Goal: Task Accomplishment & Management: Complete application form

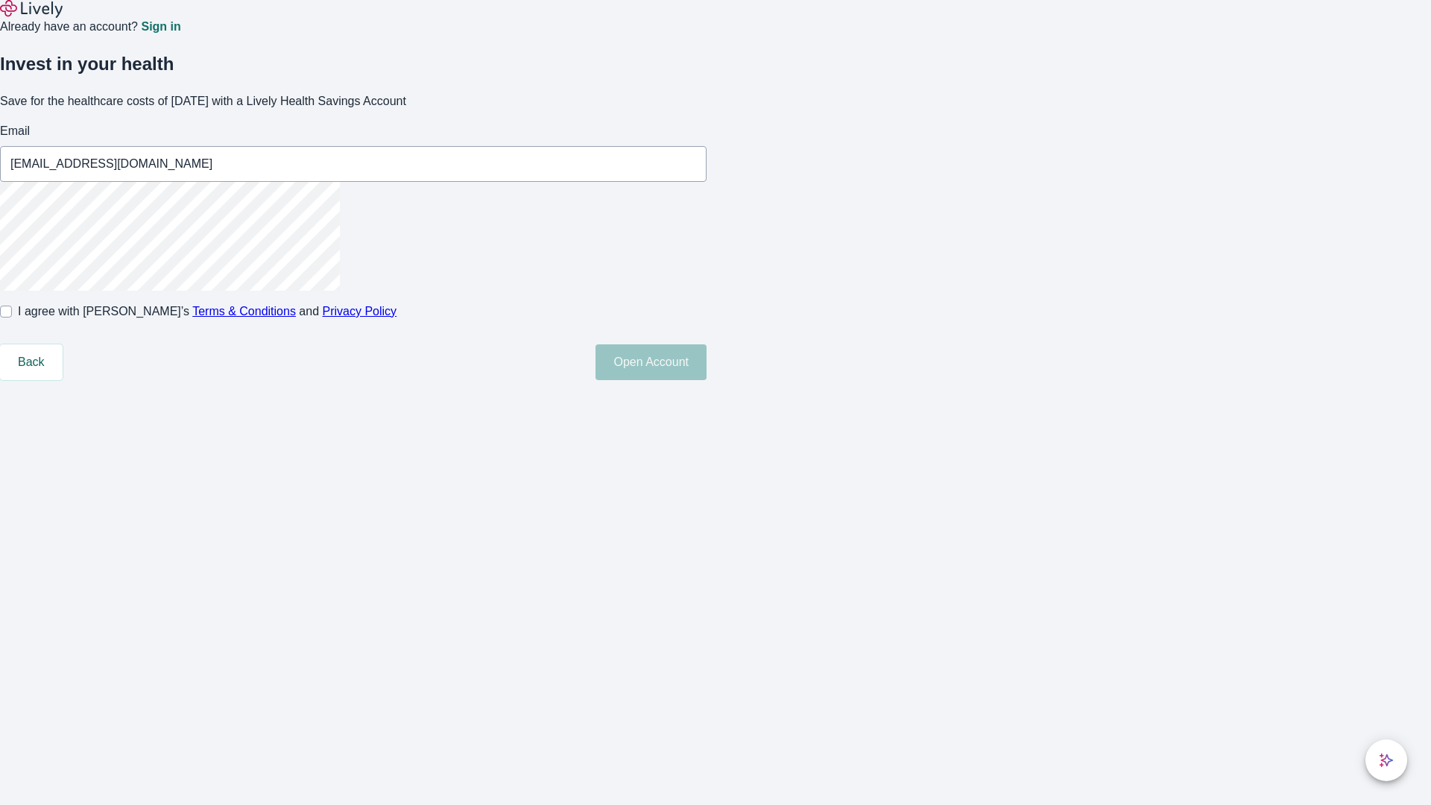
click at [12, 317] on input "I agree with Lively’s Terms & Conditions and Privacy Policy" at bounding box center [6, 312] width 12 height 12
checkbox input "true"
click at [706, 380] on button "Open Account" at bounding box center [650, 362] width 111 height 36
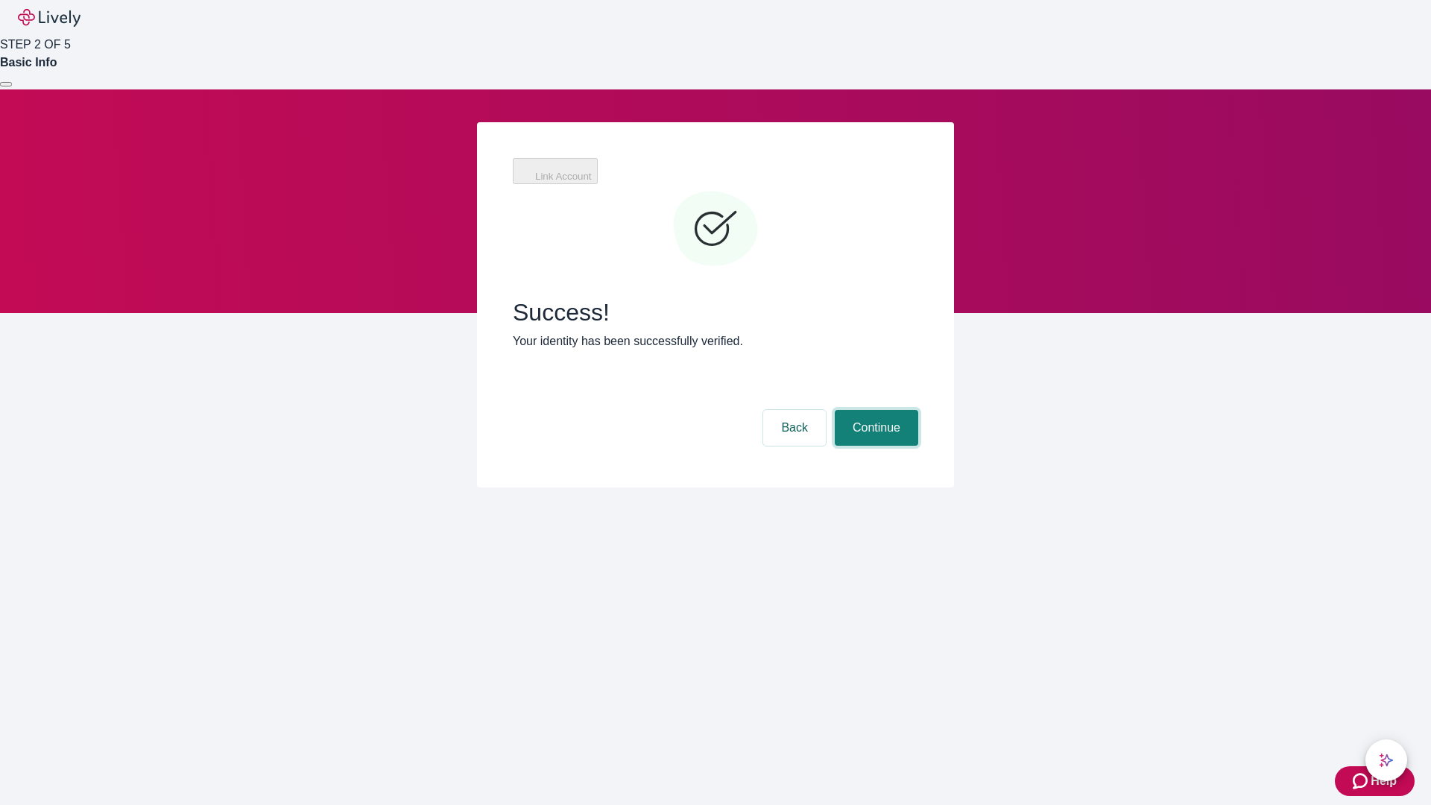
click at [874, 410] on button "Continue" at bounding box center [876, 428] width 83 height 36
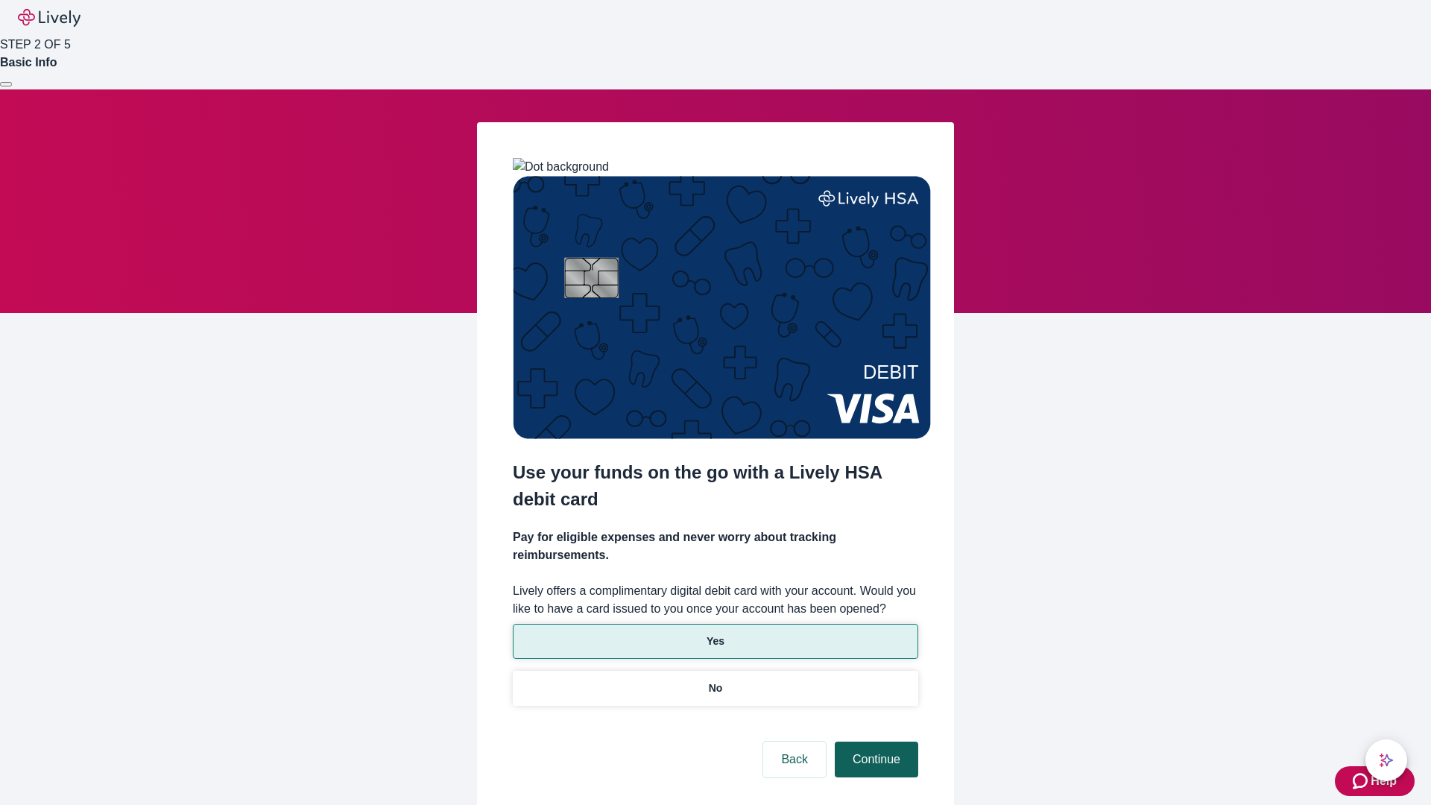
click at [715, 633] on p "Yes" at bounding box center [715, 641] width 18 height 16
click at [874, 741] on button "Continue" at bounding box center [876, 759] width 83 height 36
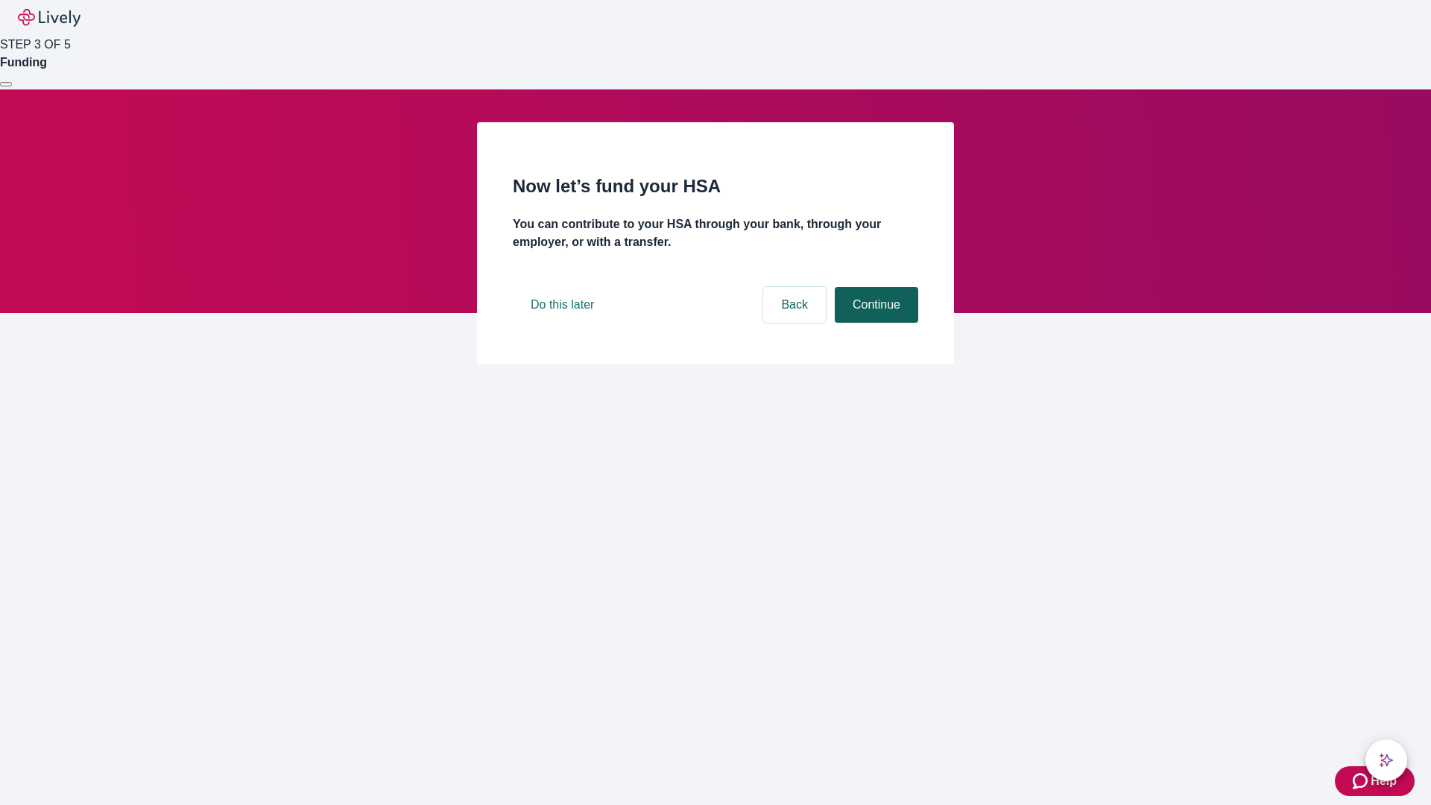
click at [874, 323] on button "Continue" at bounding box center [876, 305] width 83 height 36
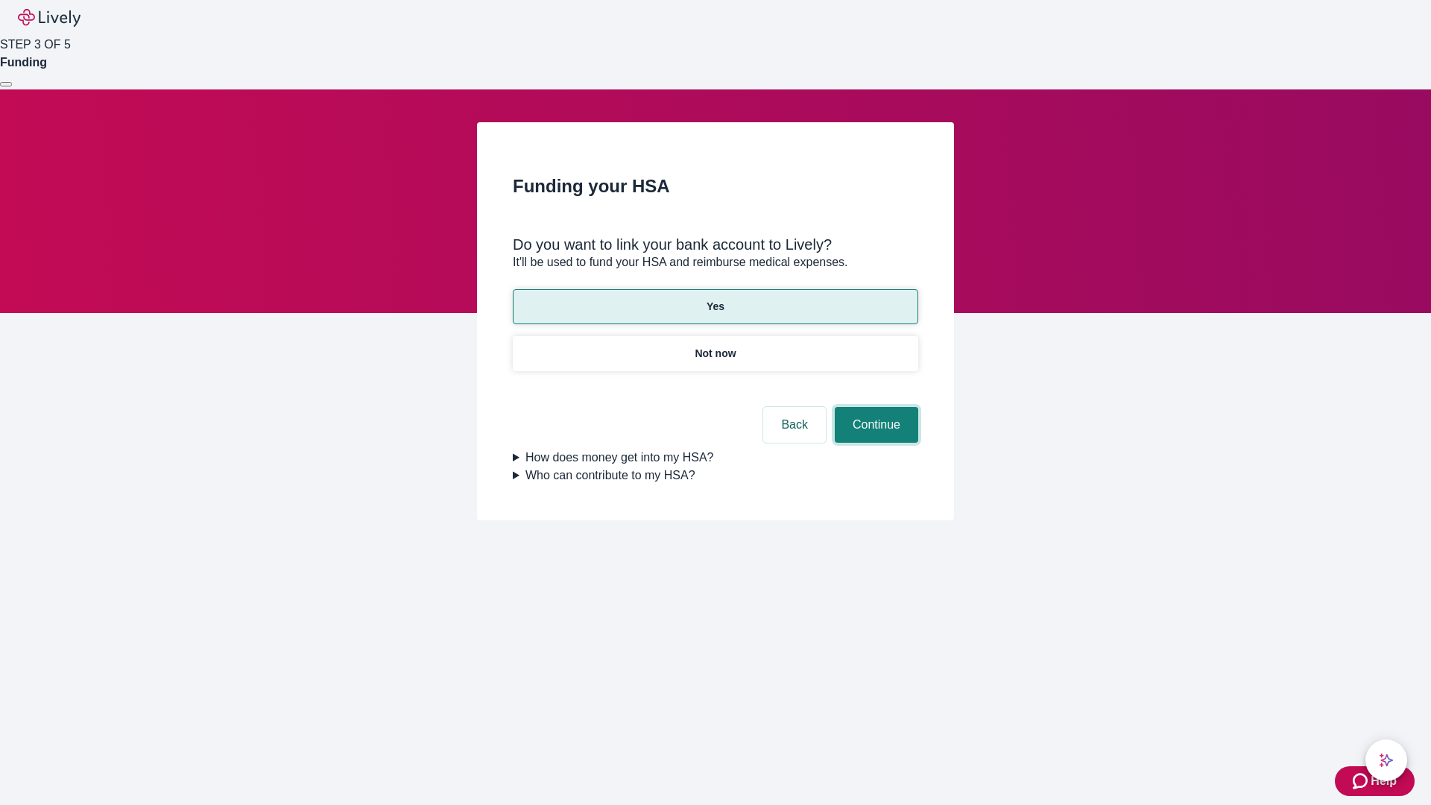
click at [874, 407] on button "Continue" at bounding box center [876, 425] width 83 height 36
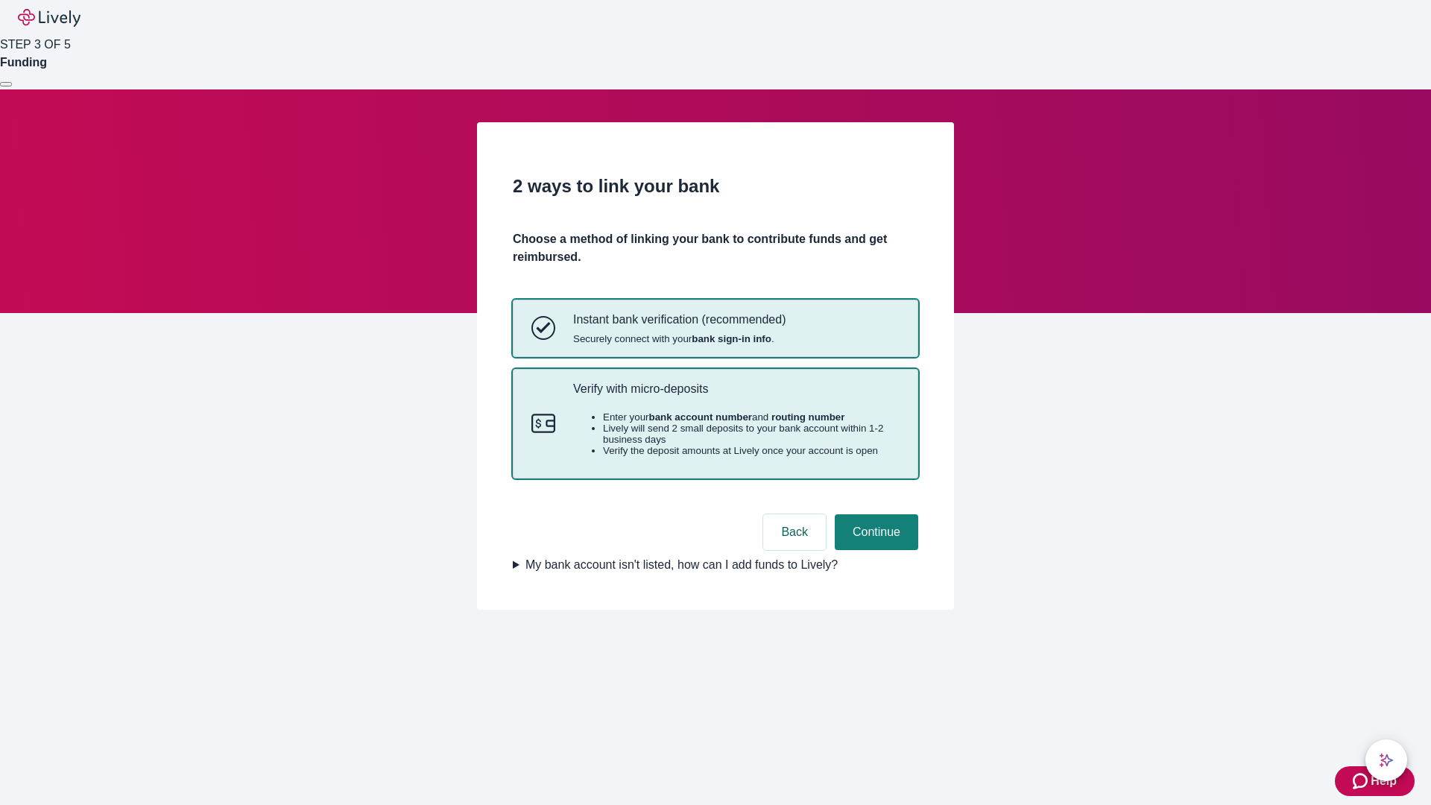
click at [735, 396] on p "Verify with micro-deposits" at bounding box center [736, 389] width 326 height 14
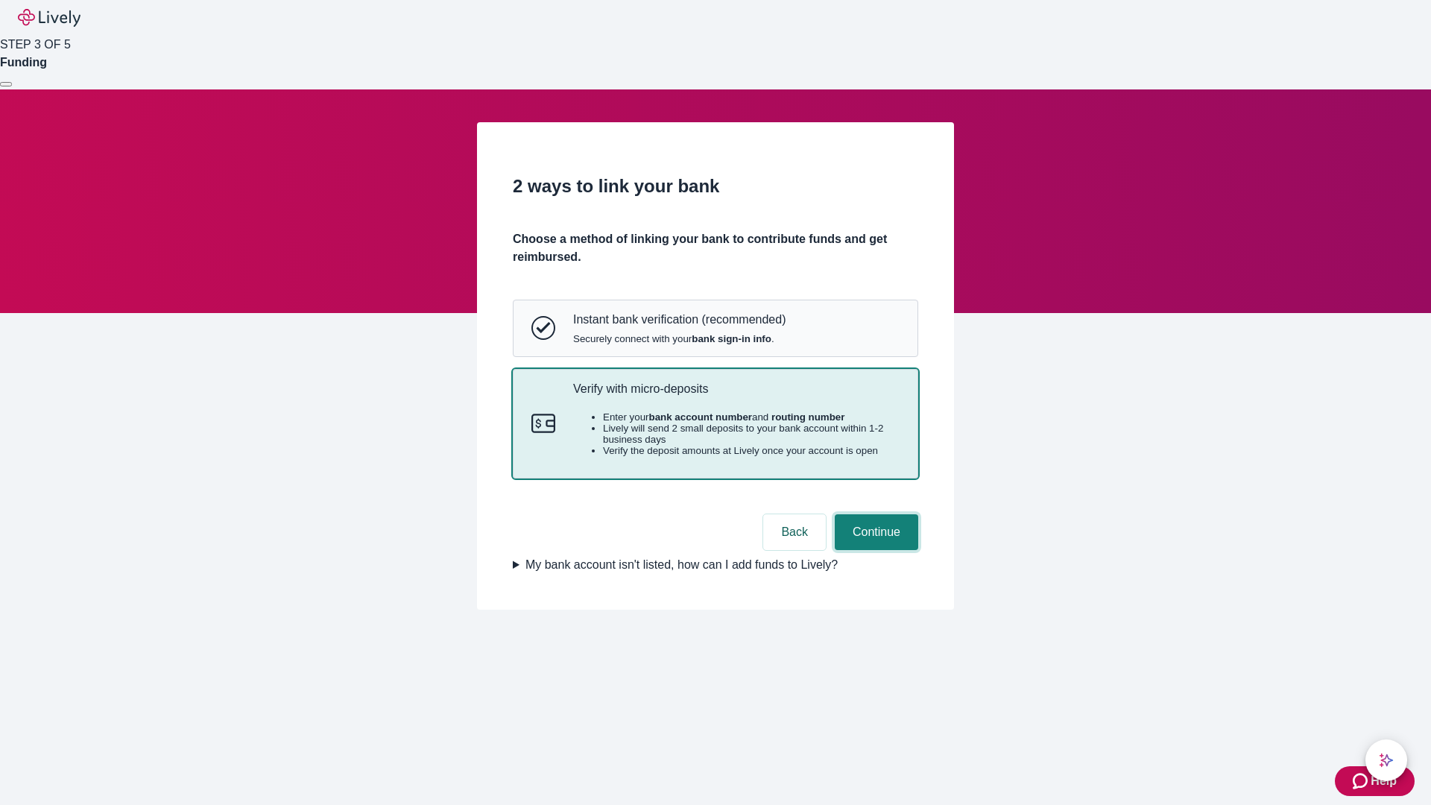
click at [874, 550] on button "Continue" at bounding box center [876, 532] width 83 height 36
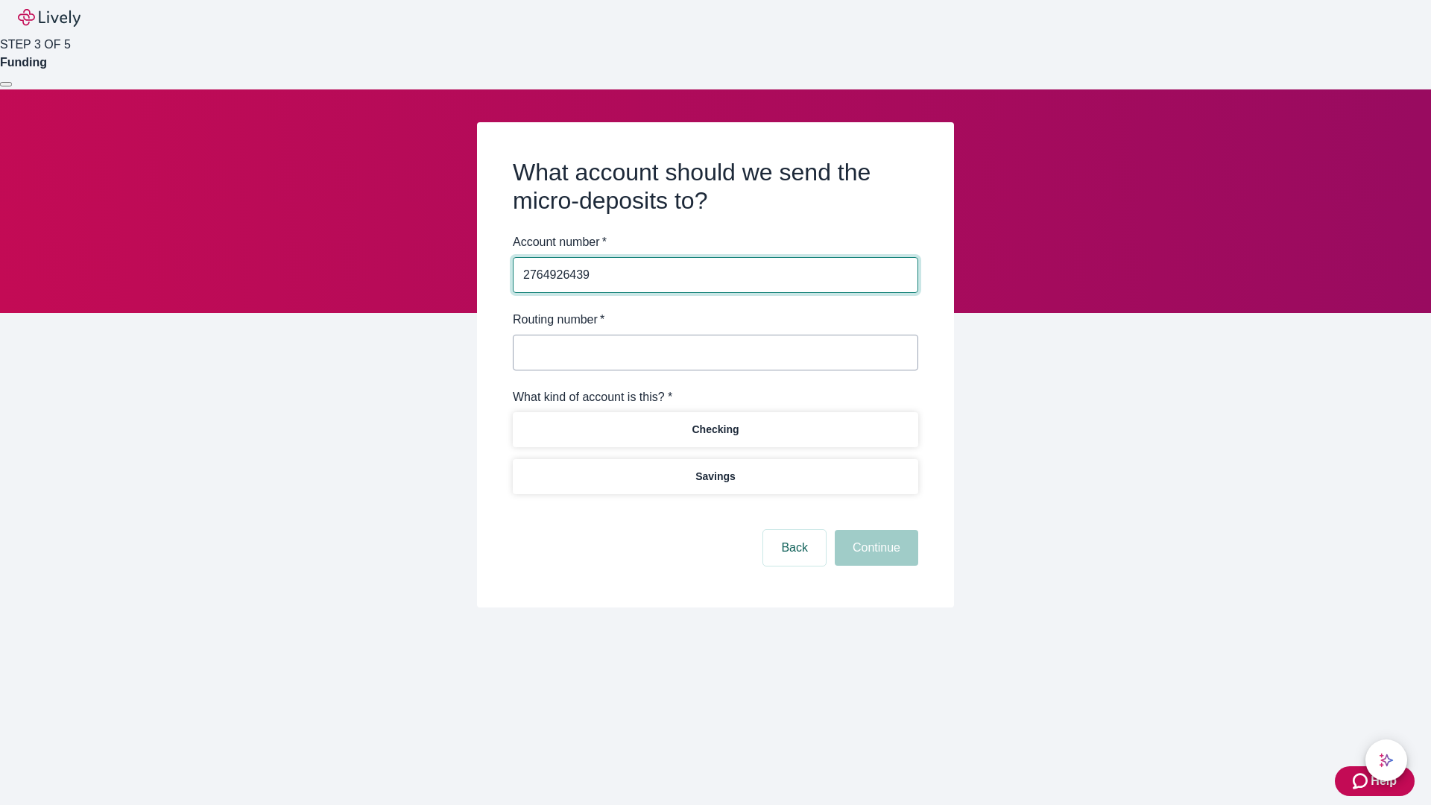
type input "2764926439"
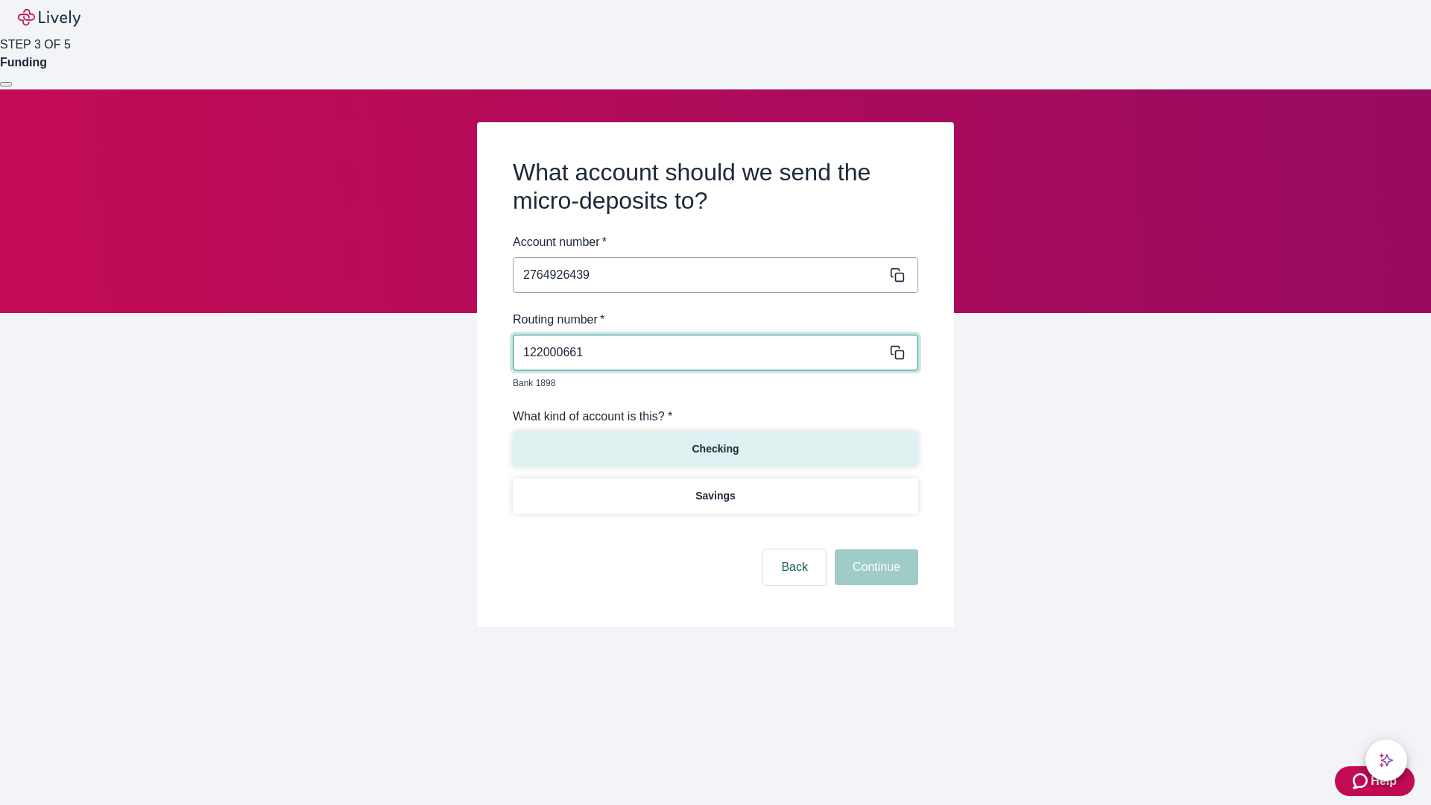
type input "122000661"
click at [715, 441] on p "Checking" at bounding box center [714, 449] width 47 height 16
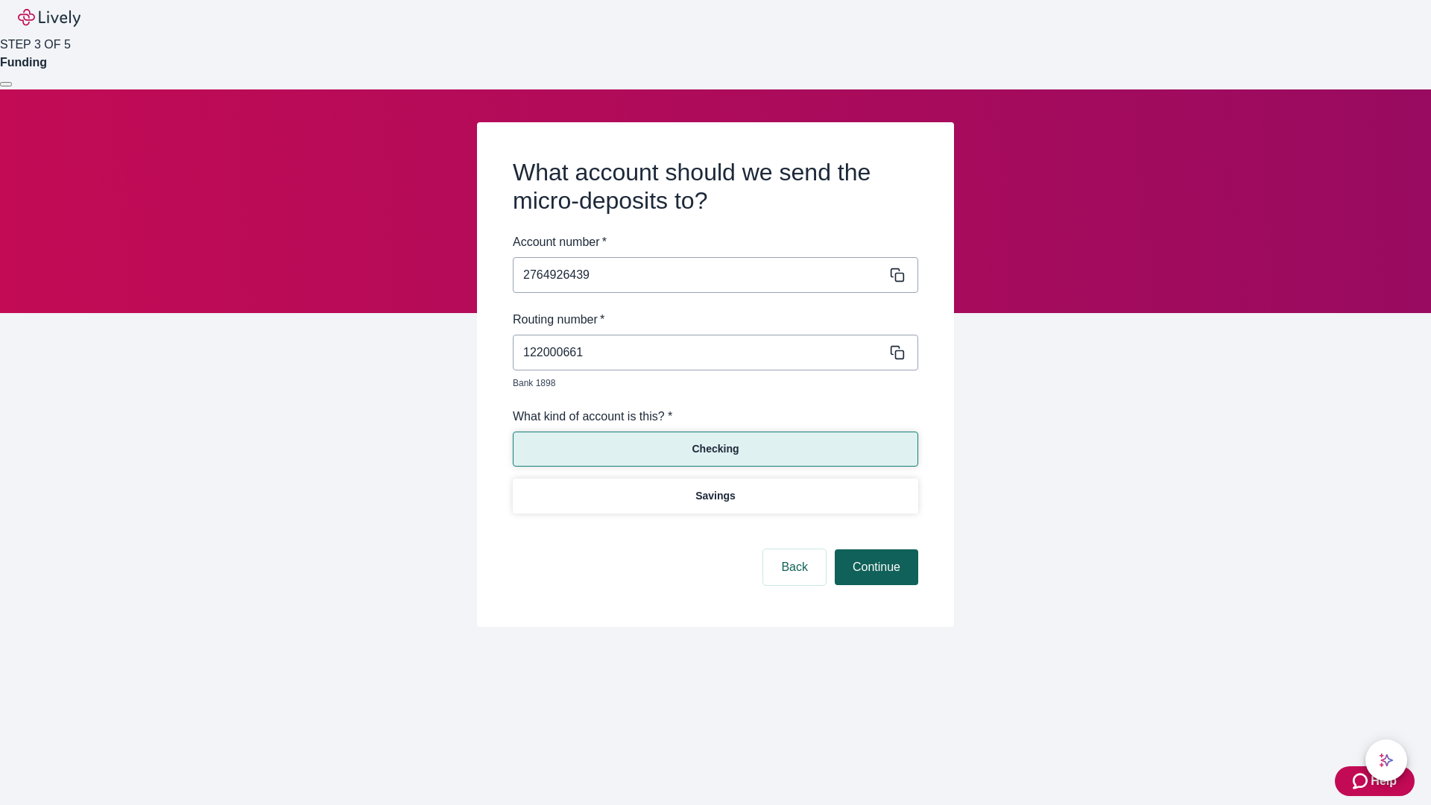
click at [874, 550] on button "Continue" at bounding box center [876, 567] width 83 height 36
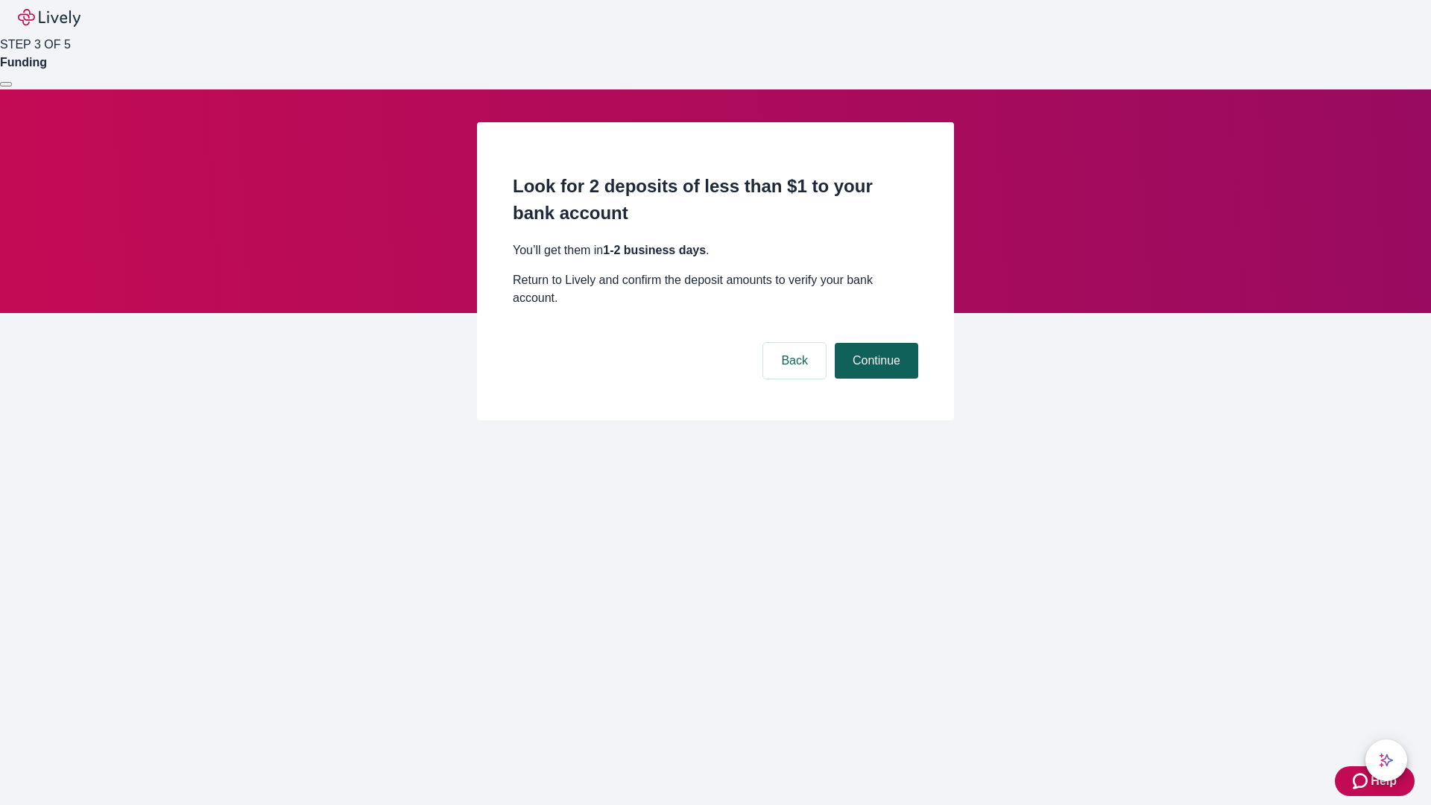
click at [874, 343] on button "Continue" at bounding box center [876, 361] width 83 height 36
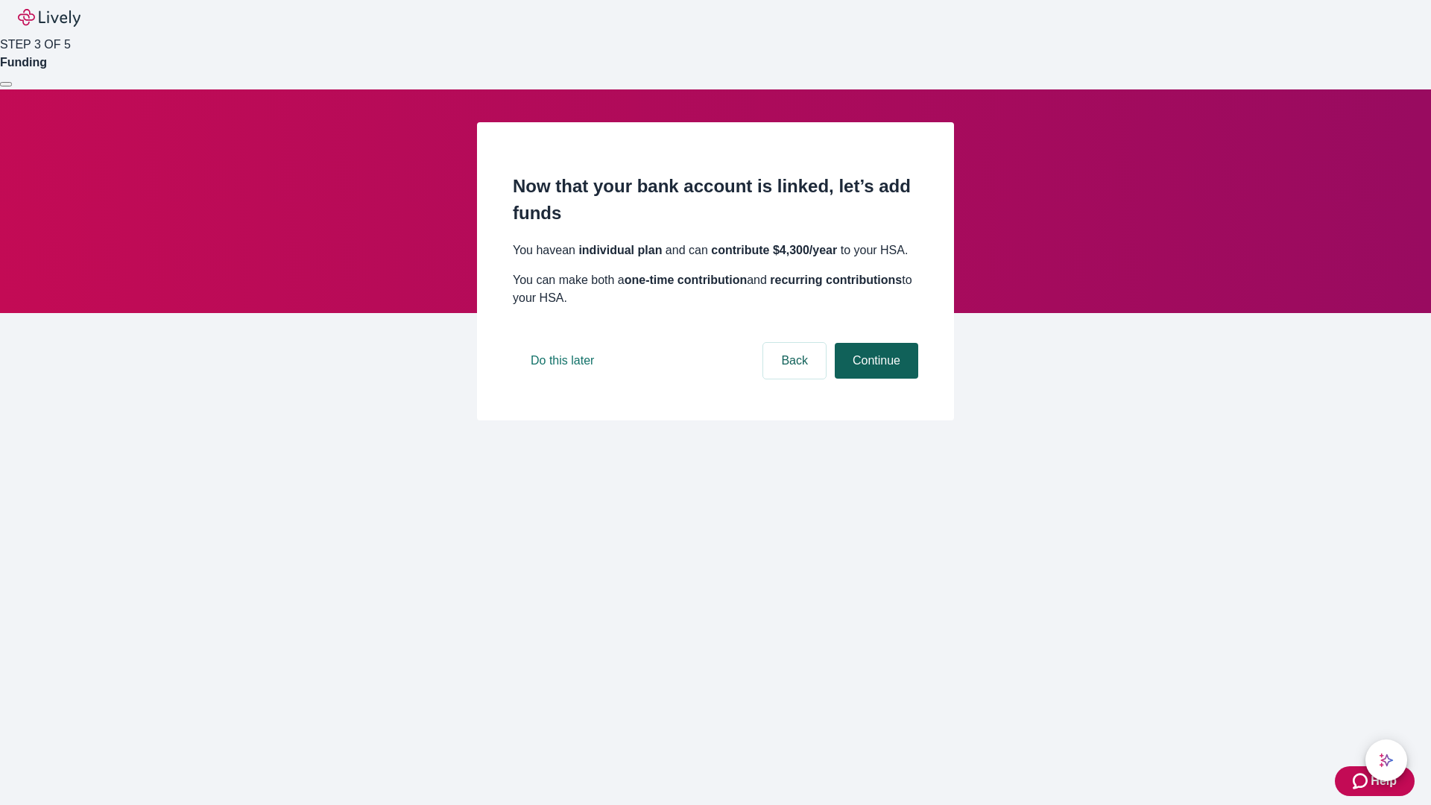
click at [874, 379] on button "Continue" at bounding box center [876, 361] width 83 height 36
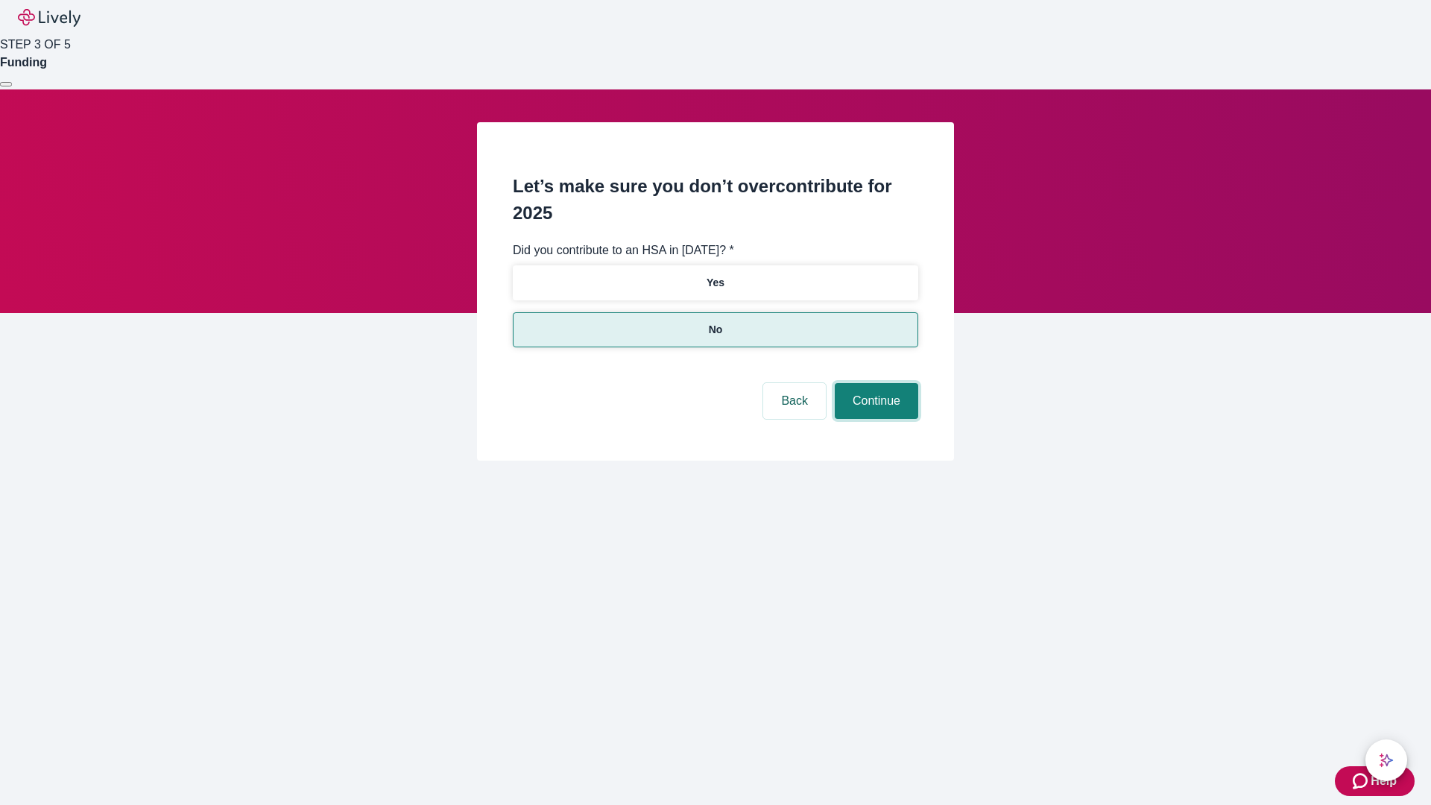
click at [874, 383] on button "Continue" at bounding box center [876, 401] width 83 height 36
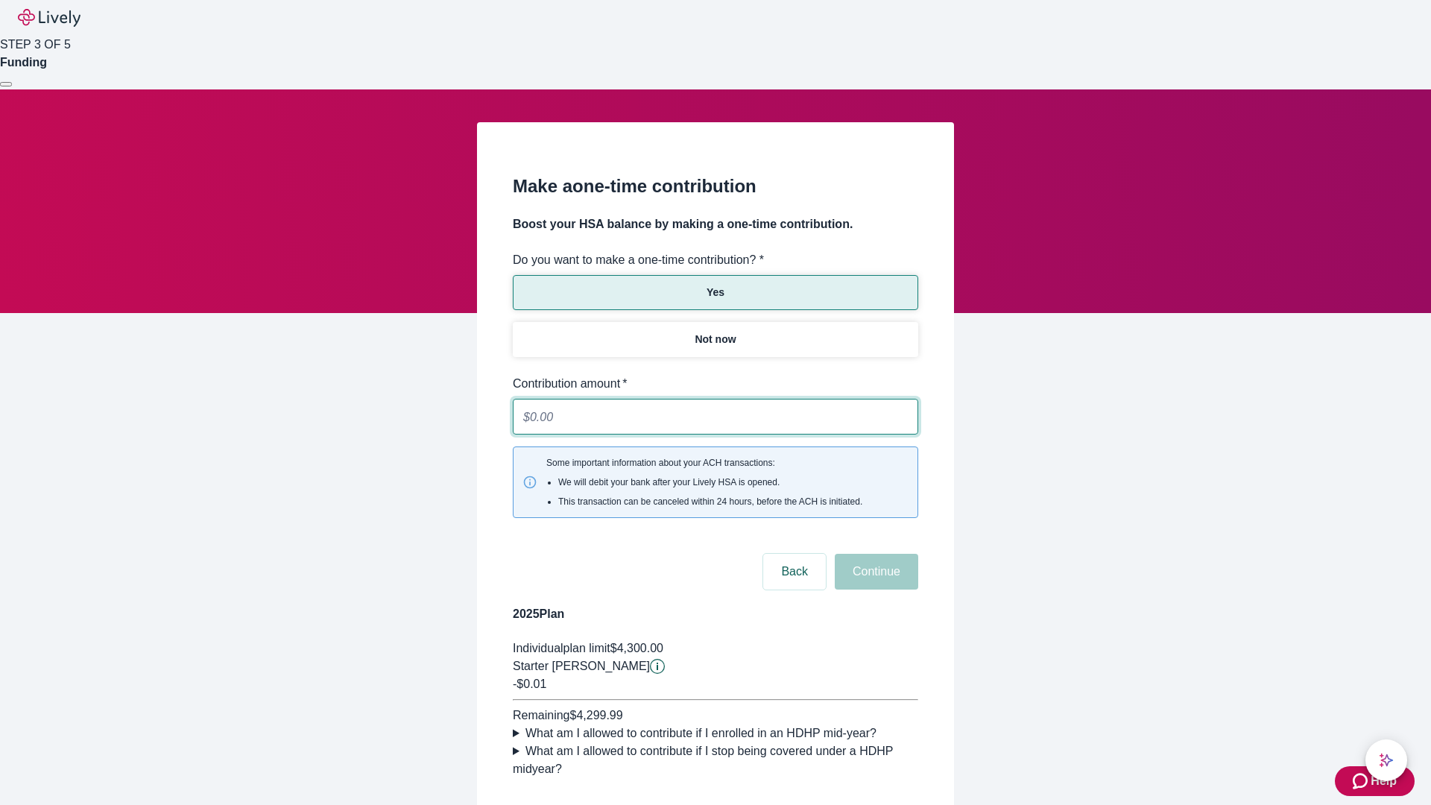
type input "0.01"
click at [874, 554] on button "Continue" at bounding box center [876, 572] width 83 height 36
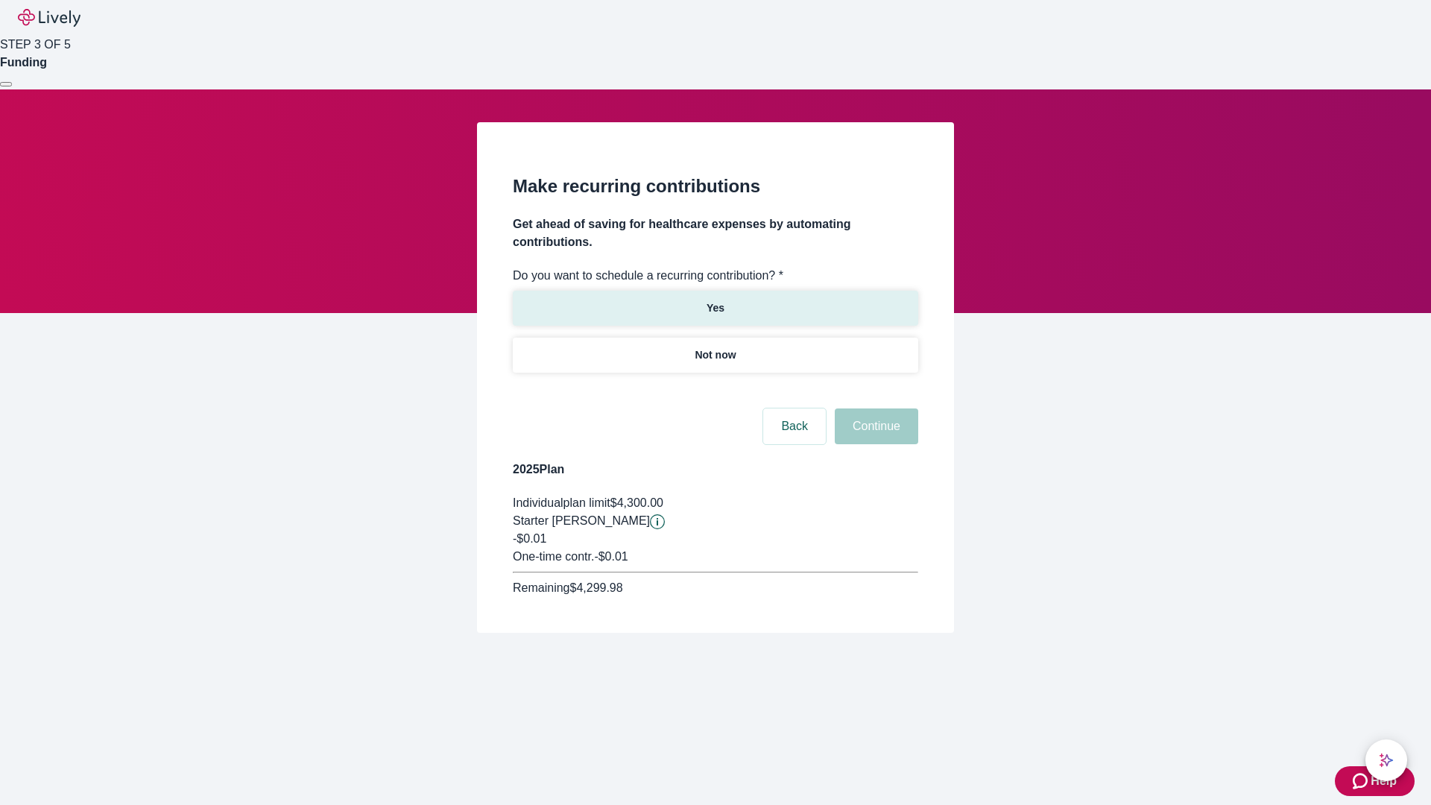
click at [715, 300] on p "Yes" at bounding box center [715, 308] width 18 height 16
click at [715, 390] on body "Help STEP 3 OF 5 Funding Make recurring contributions Get ahead of saving for h…" at bounding box center [715, 352] width 1431 height 704
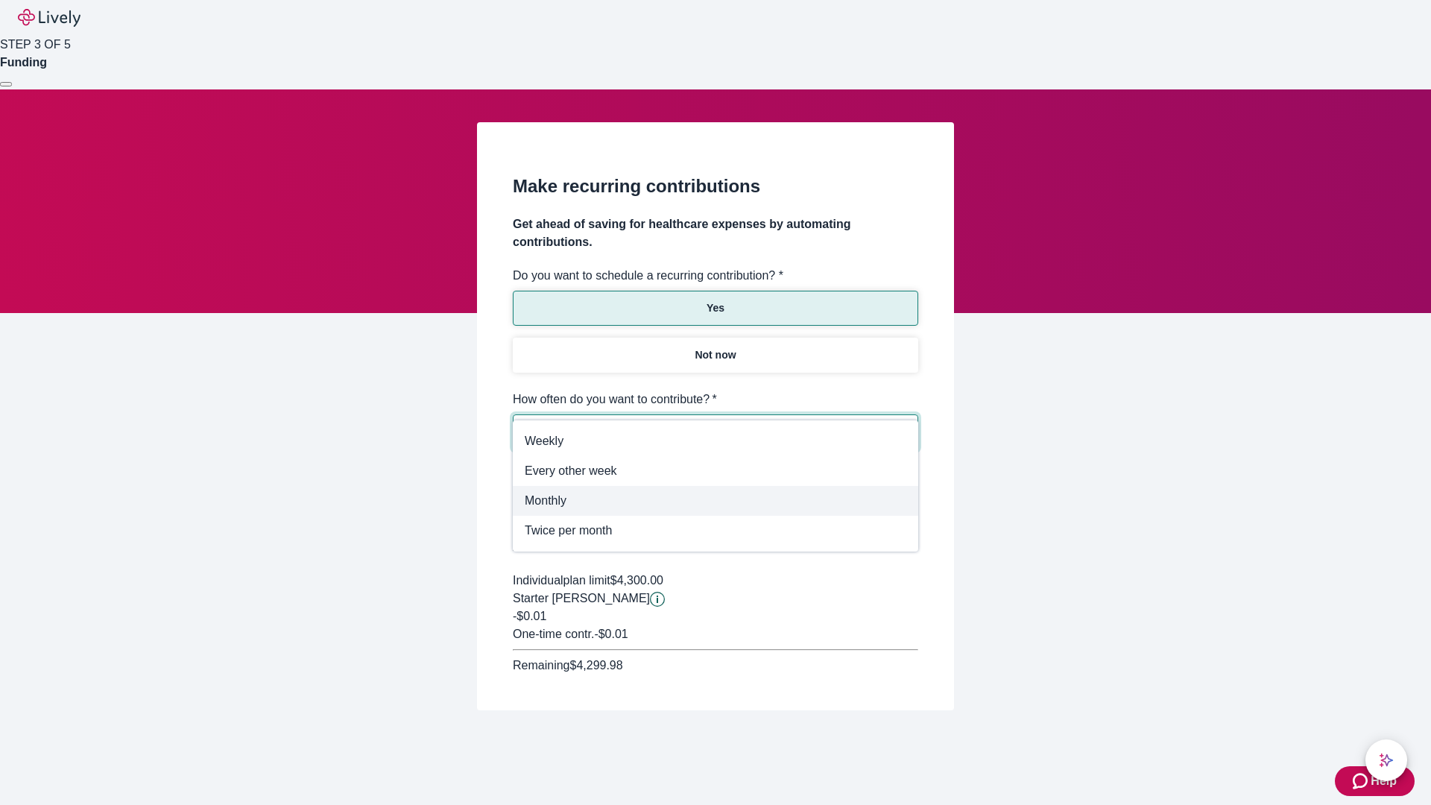
click at [715, 501] on span "Monthly" at bounding box center [716, 501] width 382 height 18
type input "Monthly"
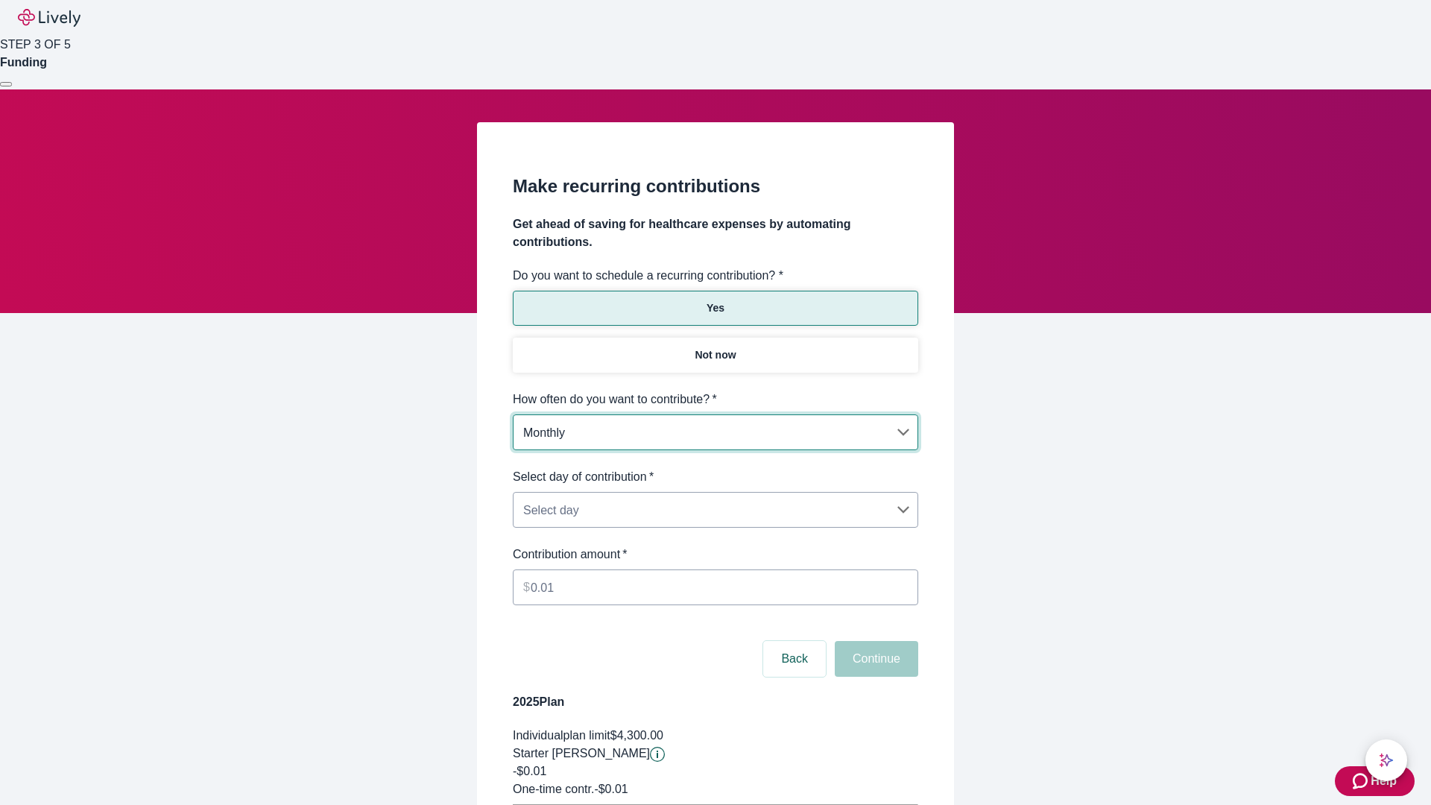
click at [715, 468] on body "Help STEP 3 OF 5 Funding Make recurring contributions Get ahead of saving for h…" at bounding box center [715, 468] width 1431 height 937
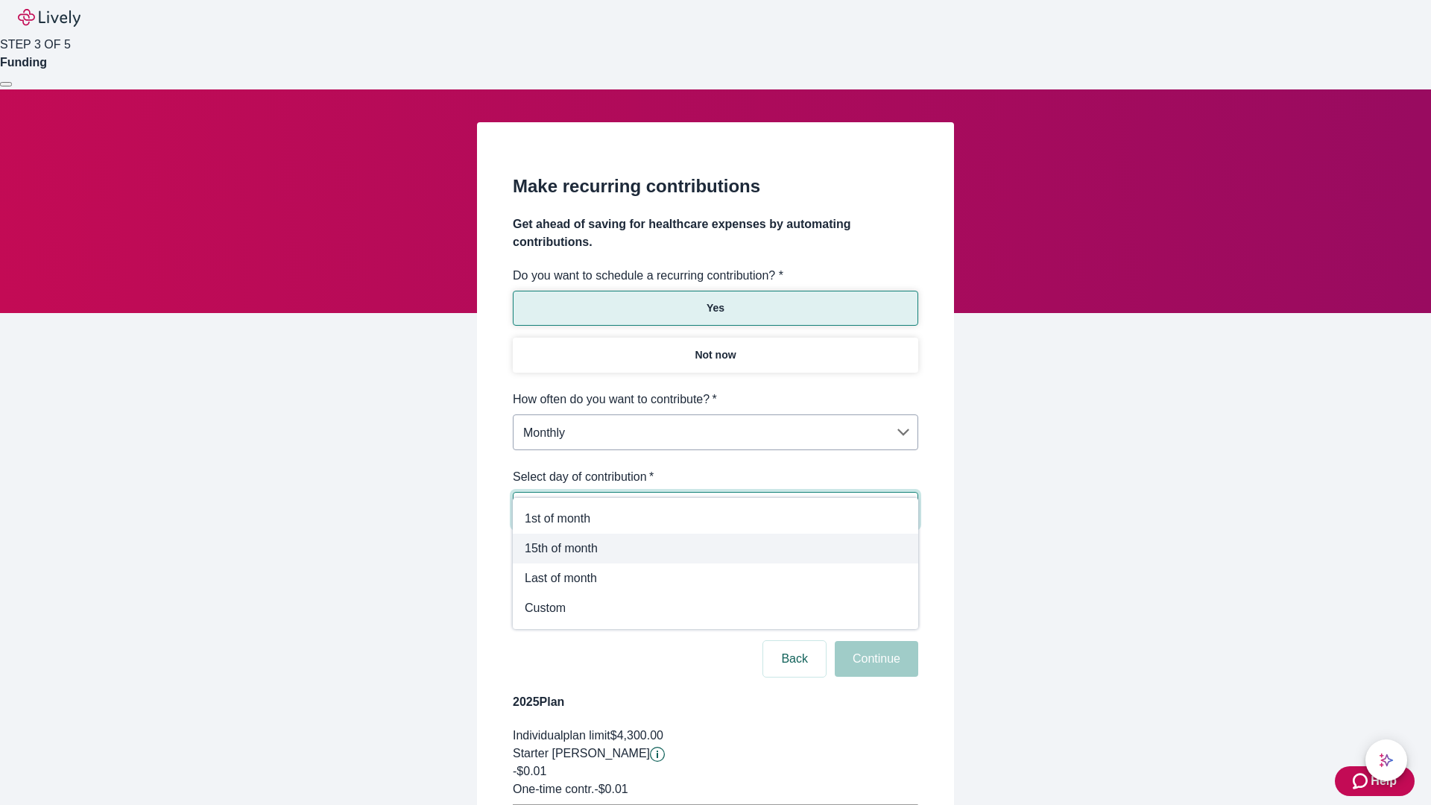
click at [715, 548] on span "15th of month" at bounding box center [716, 548] width 382 height 18
type input "Monthly15th"
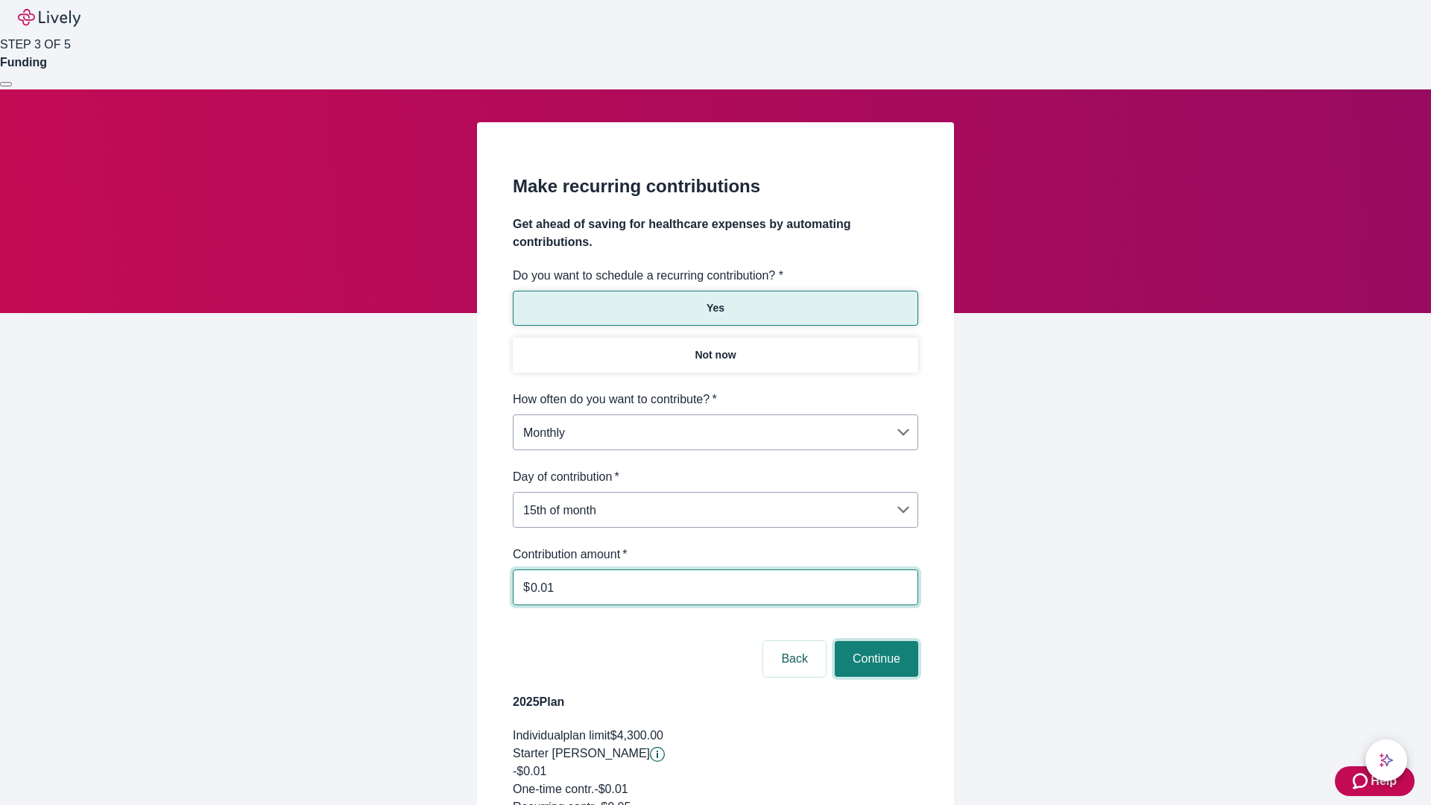
click at [874, 641] on button "Continue" at bounding box center [876, 659] width 83 height 36
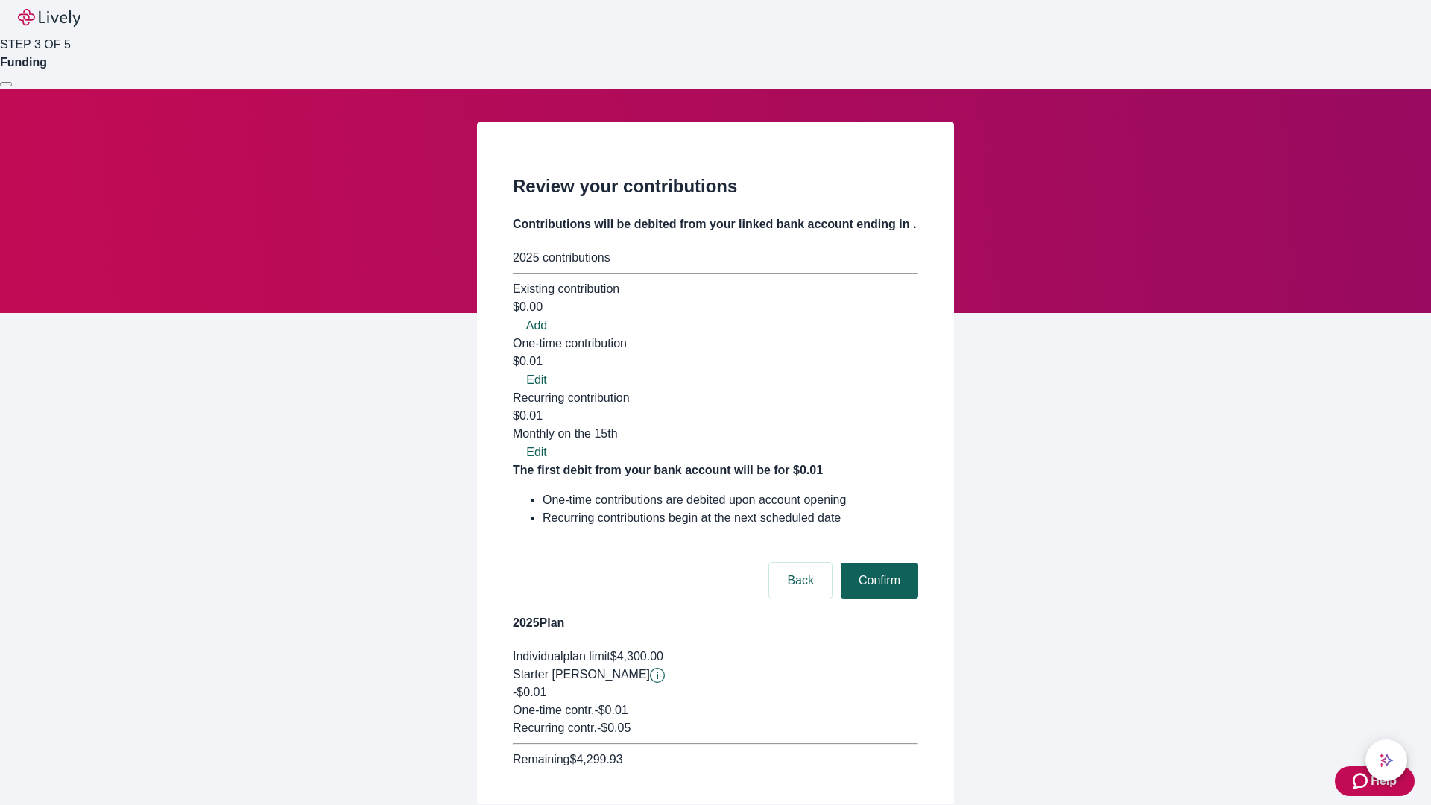
click at [877, 563] on button "Confirm" at bounding box center [879, 581] width 77 height 36
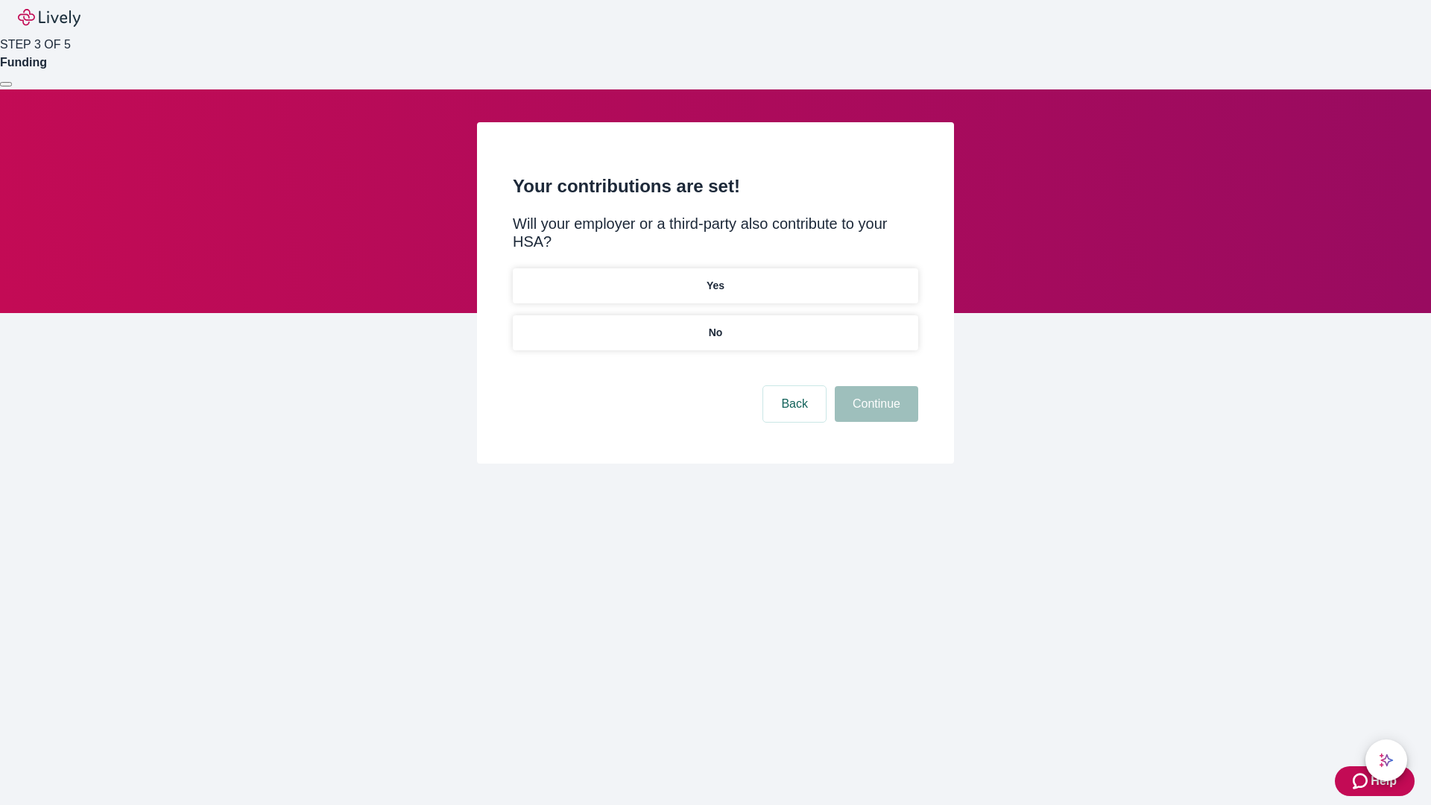
click at [715, 278] on p "Yes" at bounding box center [715, 286] width 18 height 16
click at [874, 386] on button "Continue" at bounding box center [876, 404] width 83 height 36
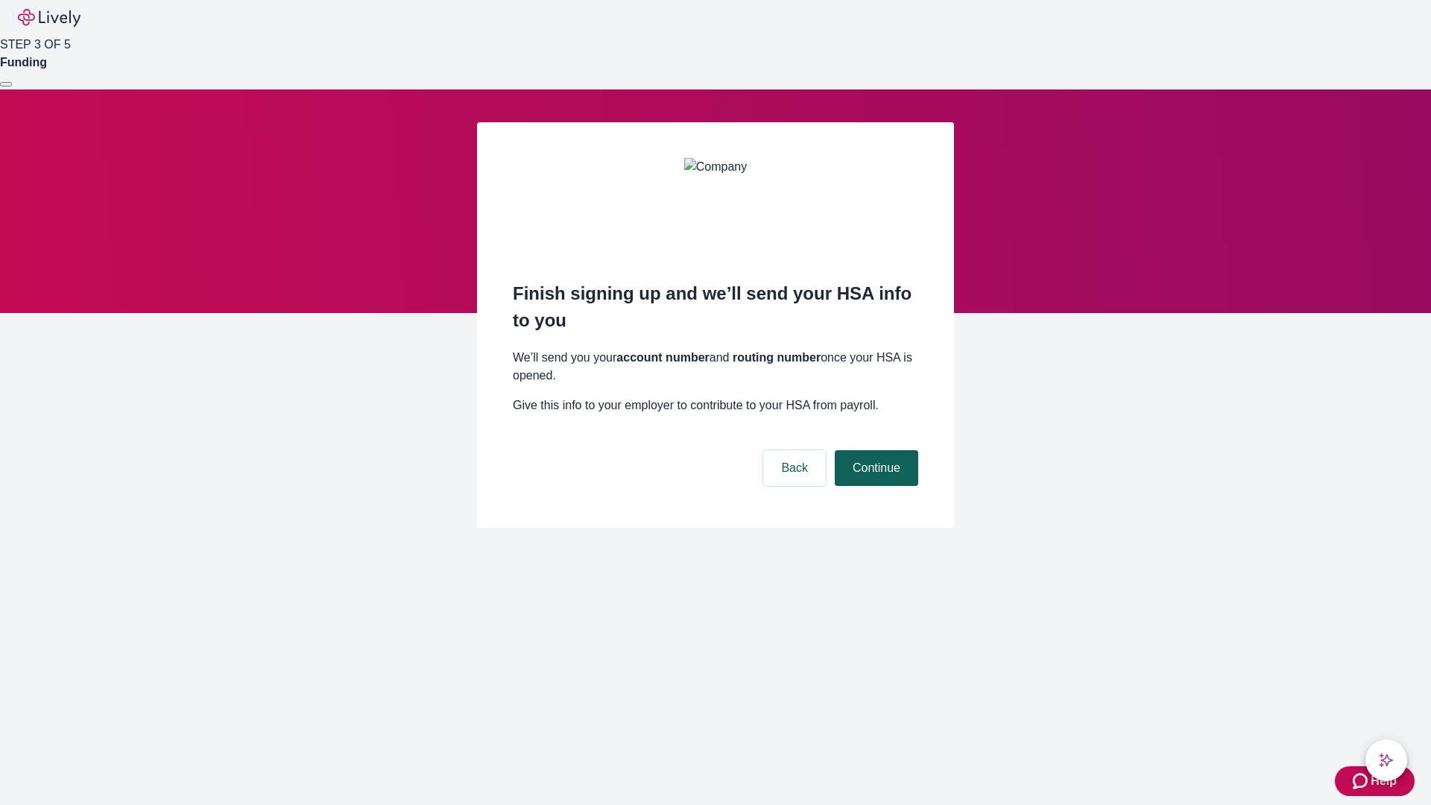
click at [874, 450] on button "Continue" at bounding box center [876, 468] width 83 height 36
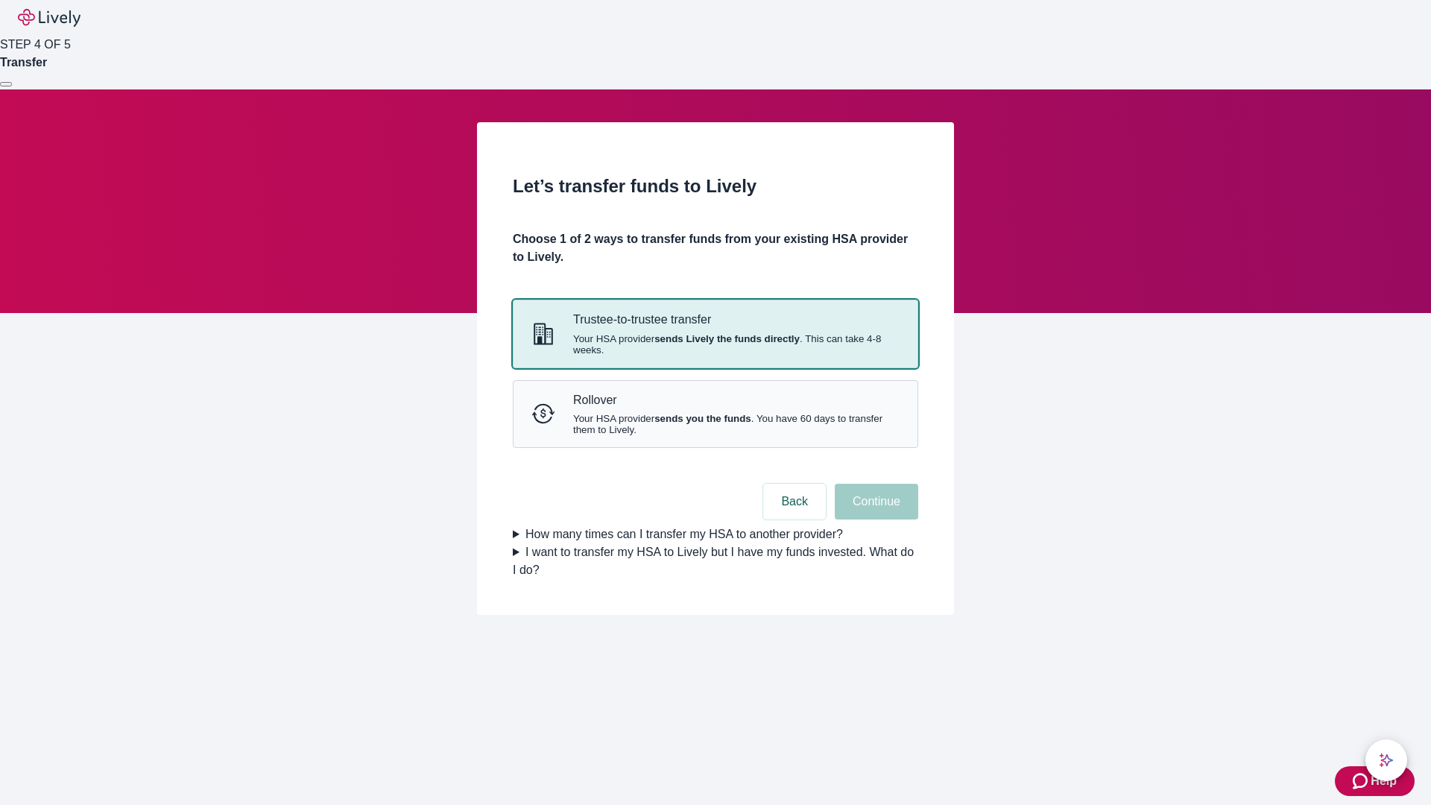
click at [715, 344] on strong "sends Lively the funds directly" at bounding box center [726, 338] width 145 height 11
click at [874, 519] on button "Continue" at bounding box center [876, 502] width 83 height 36
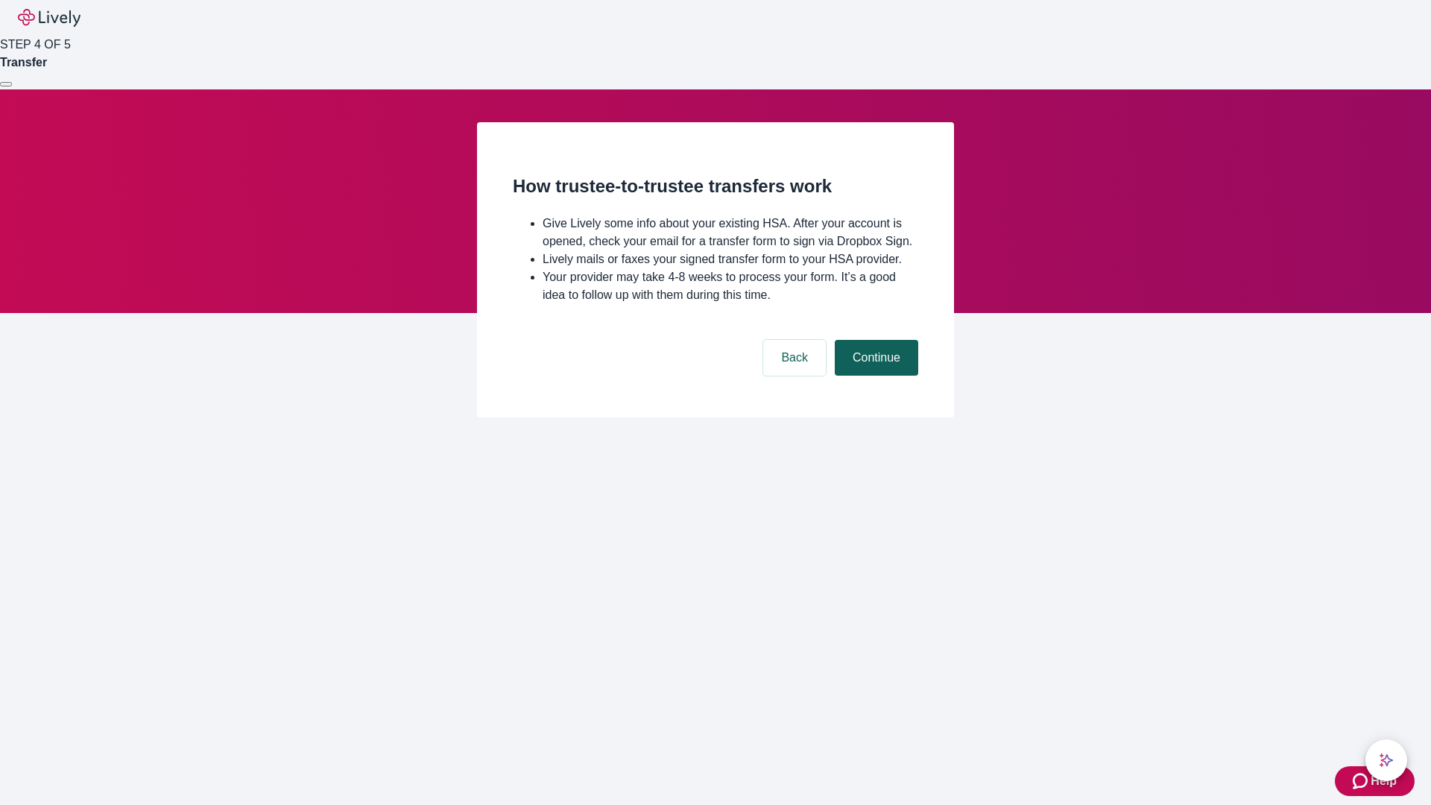
click at [874, 376] on button "Continue" at bounding box center [876, 358] width 83 height 36
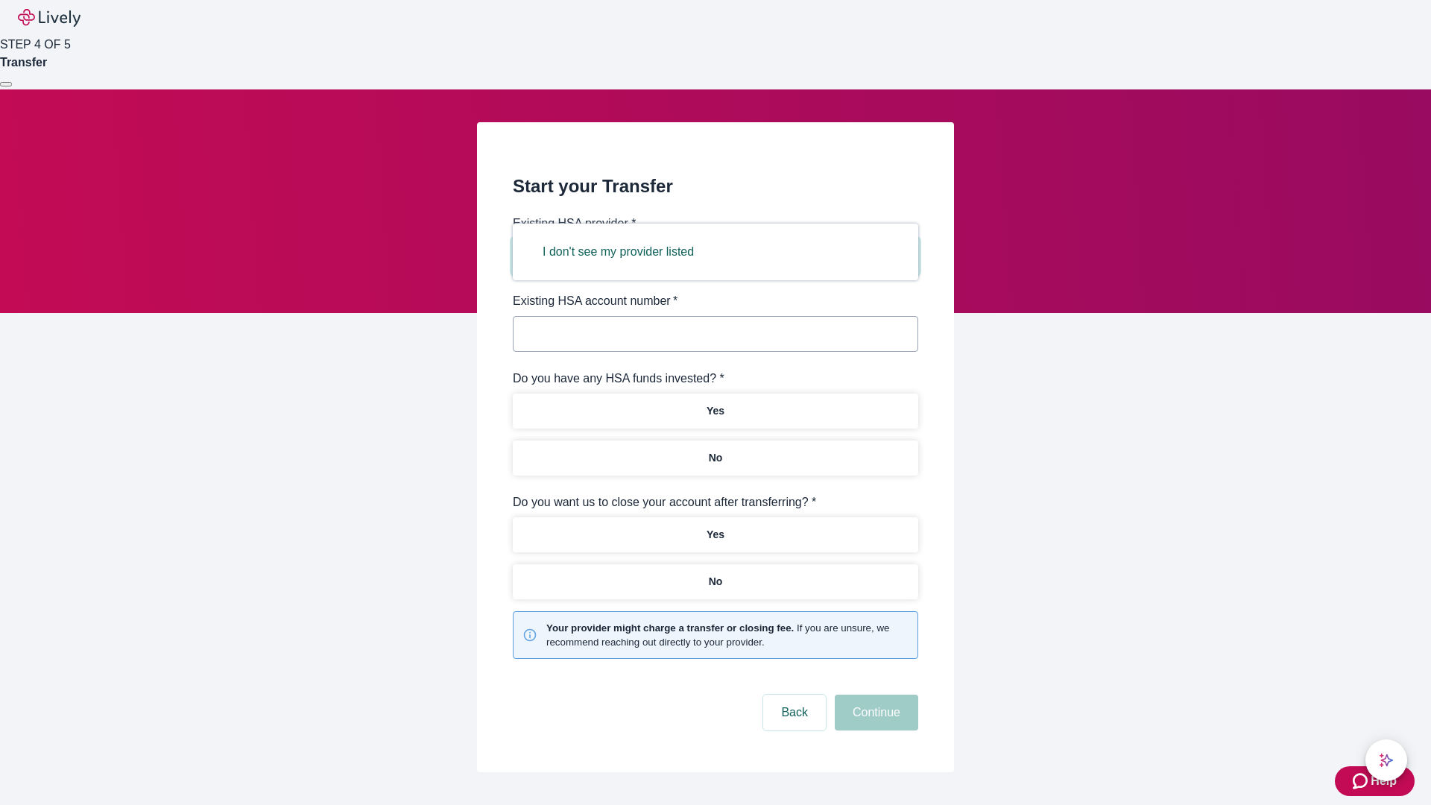
click at [623, 252] on button "I don't see my provider listed" at bounding box center [618, 252] width 187 height 36
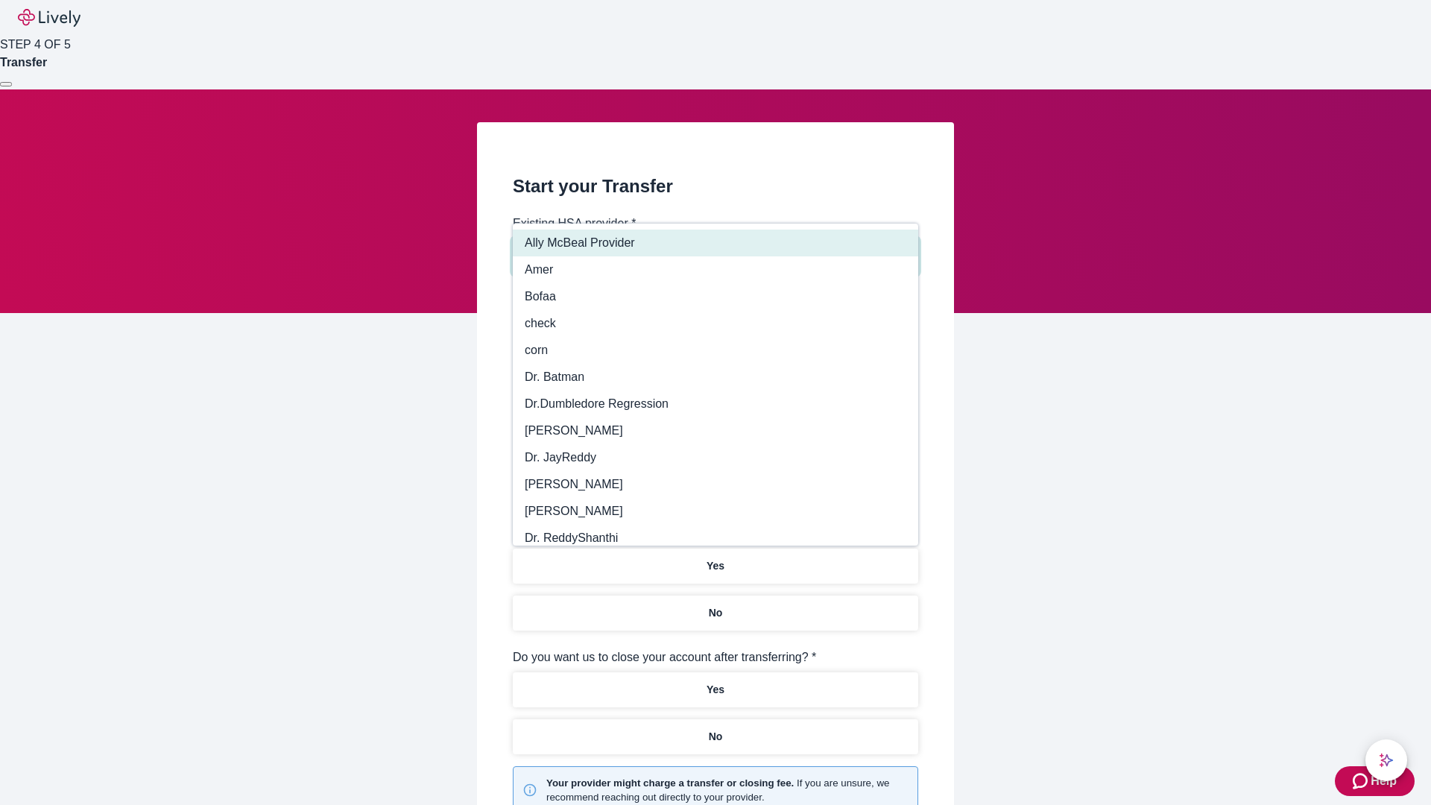
type input "Other"
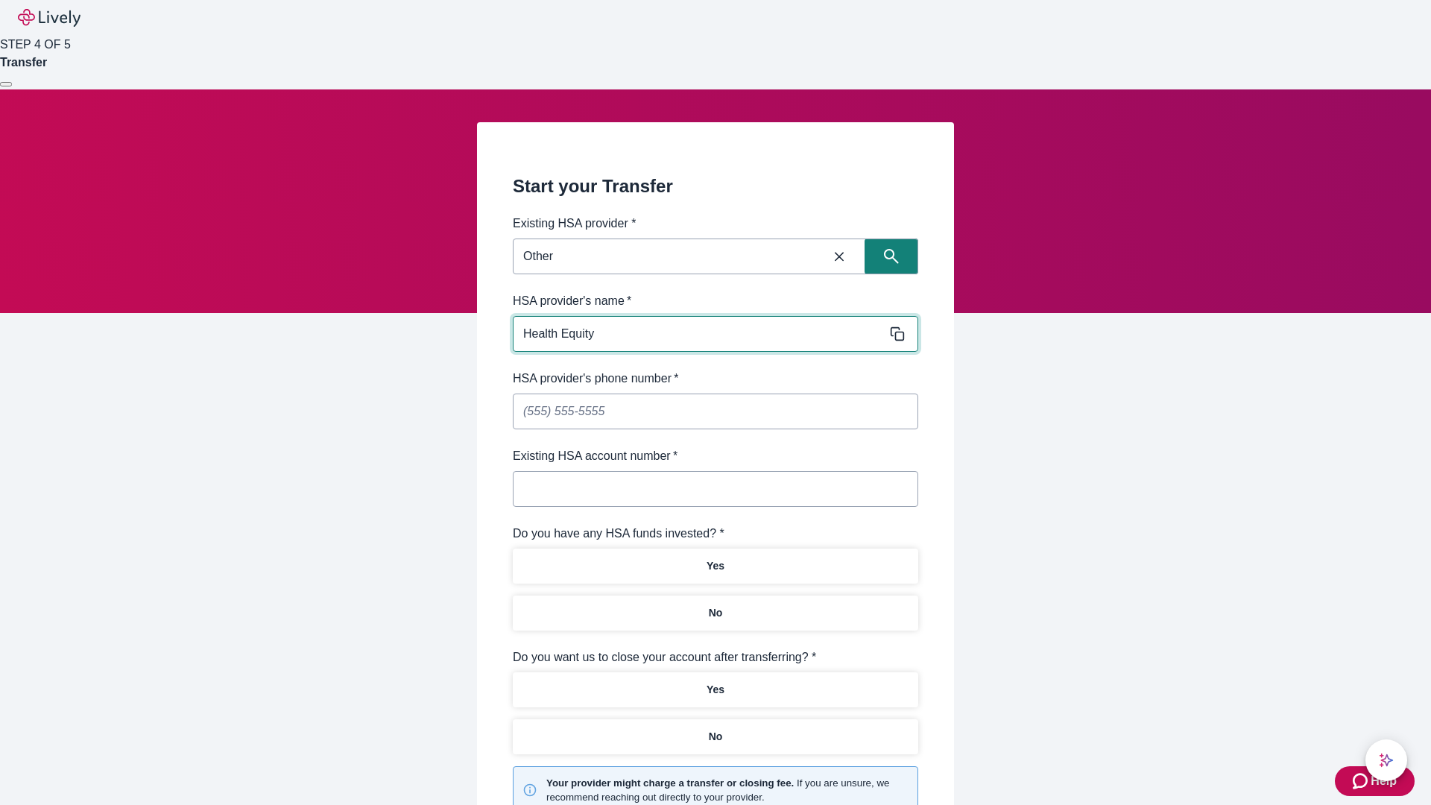
type input "Health Equity"
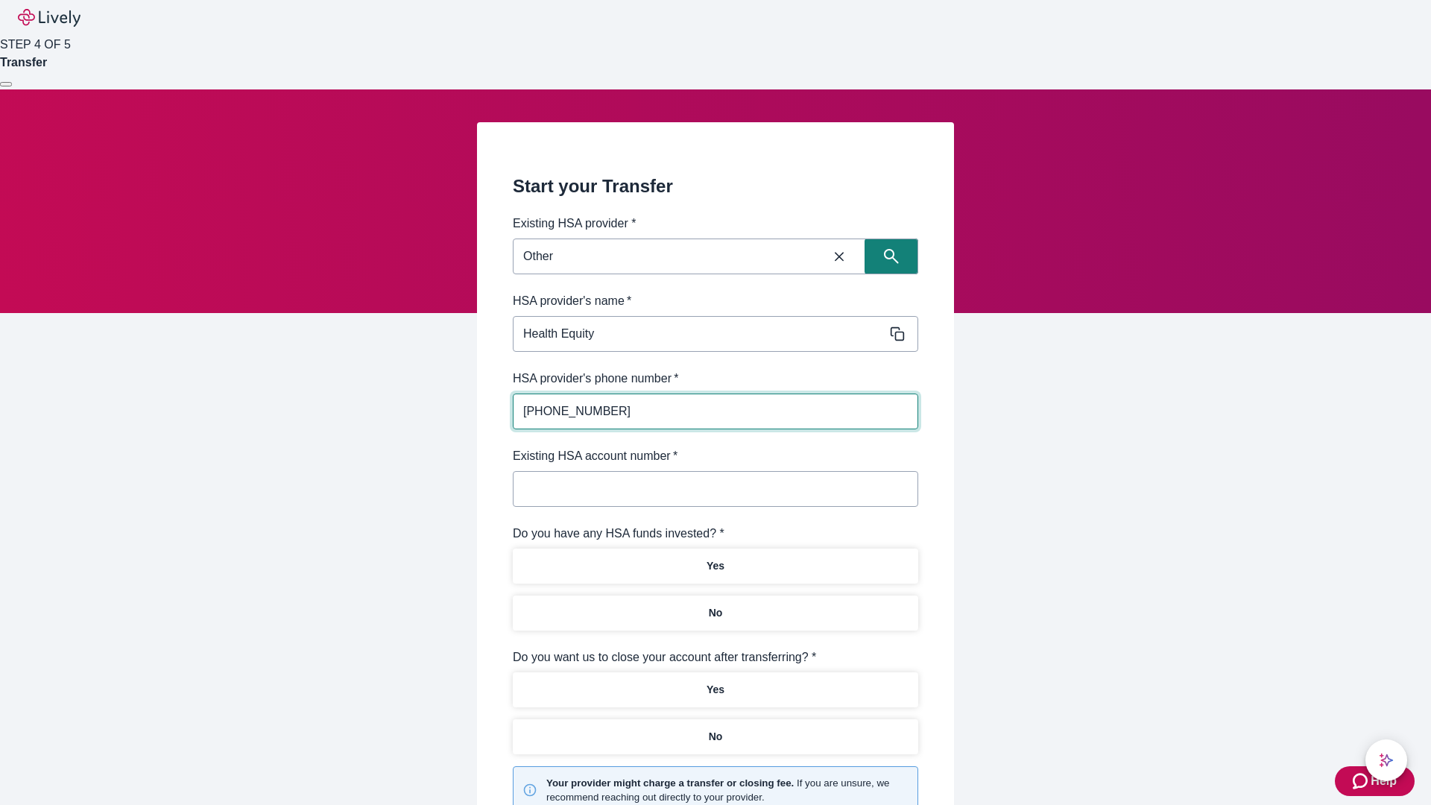
type input "[PHONE_NUMBER]"
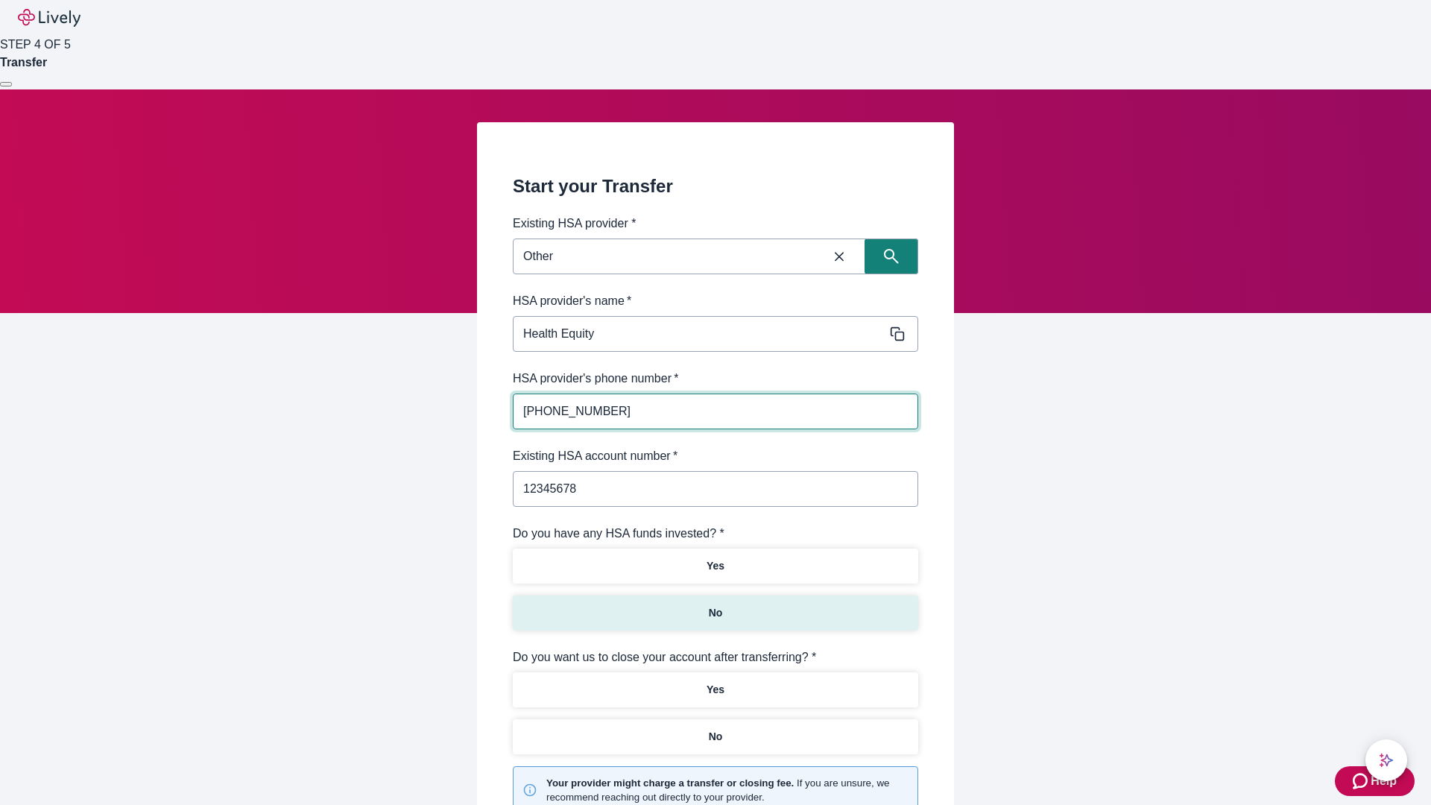
type input "12345678"
click at [715, 605] on p "No" at bounding box center [716, 613] width 14 height 16
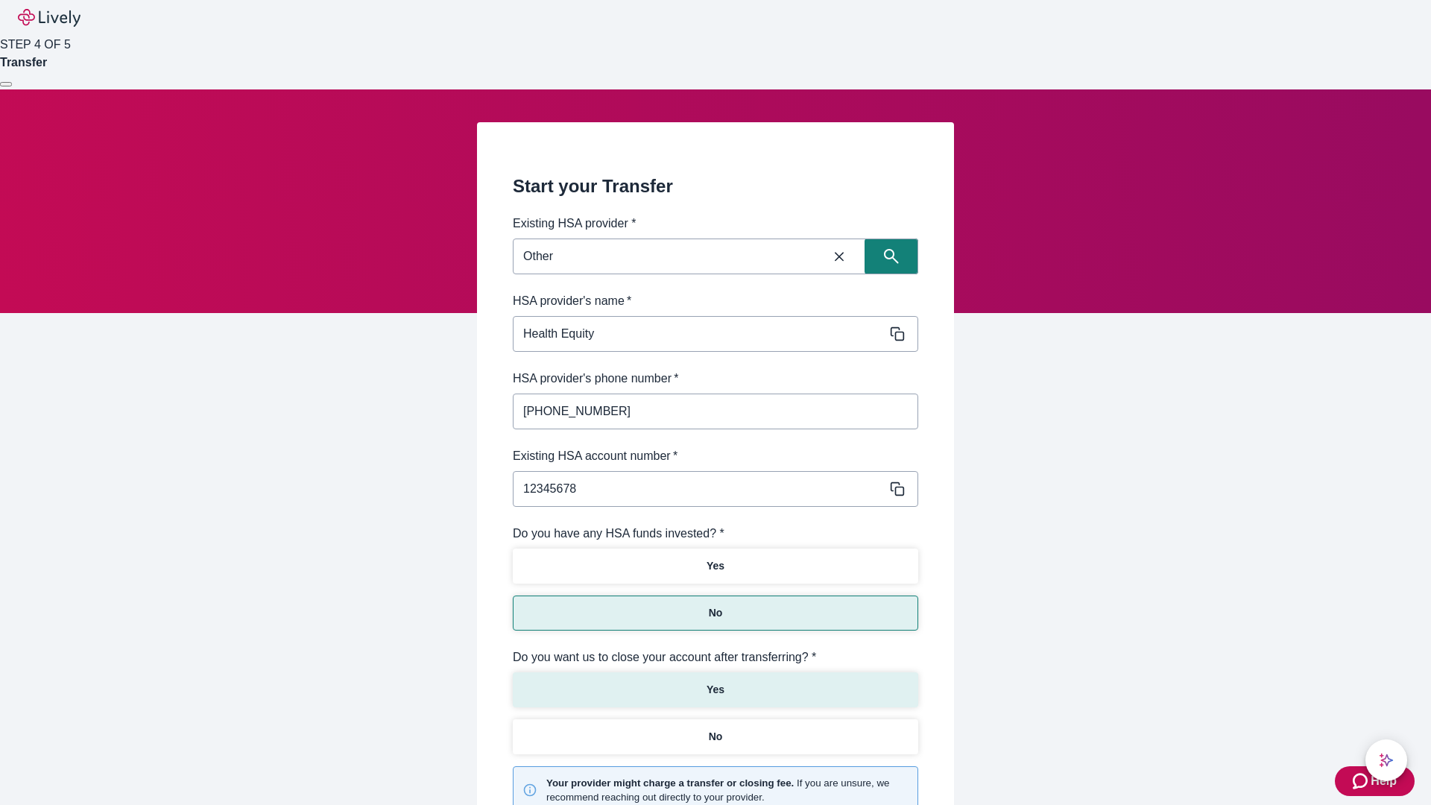
click at [715, 682] on p "Yes" at bounding box center [715, 690] width 18 height 16
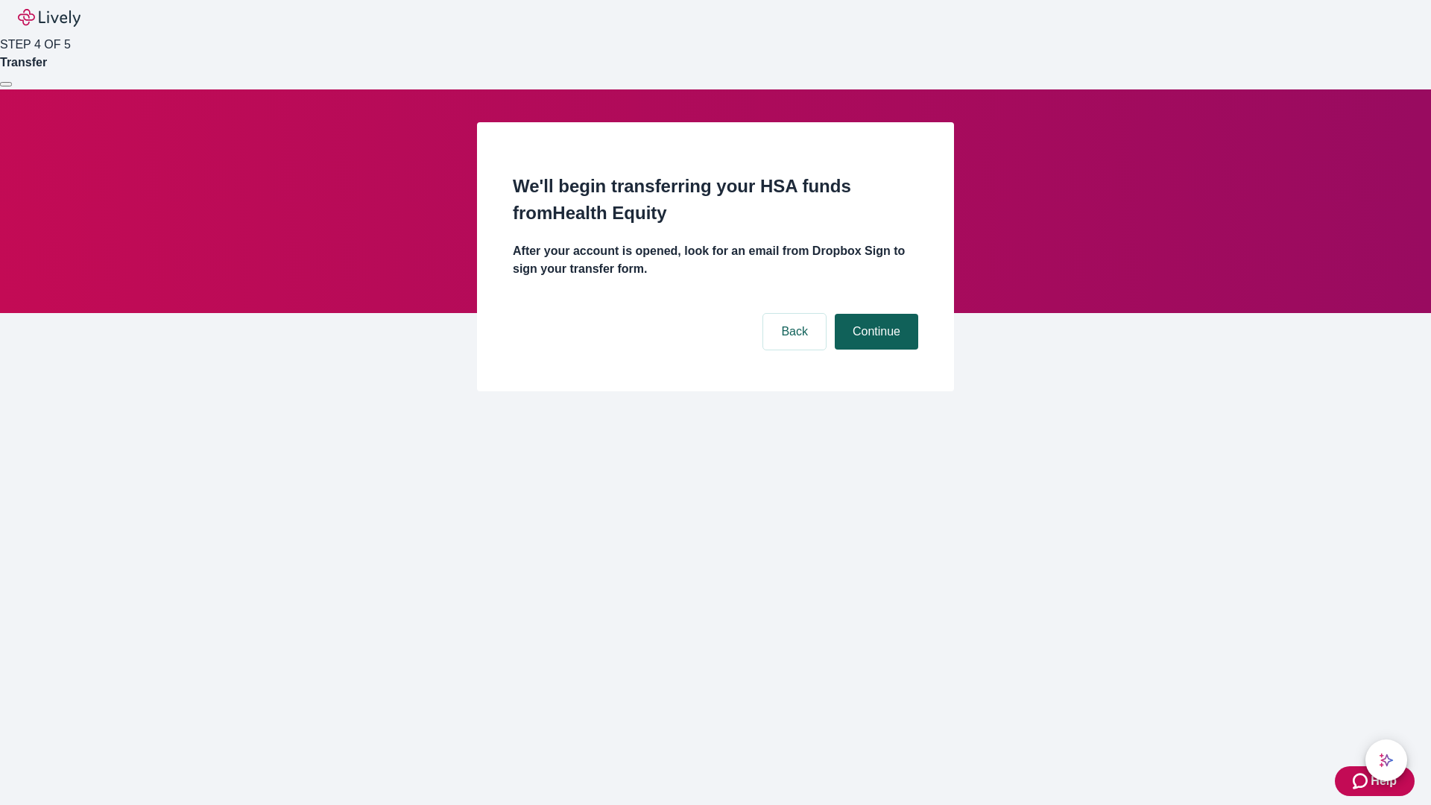
click at [874, 314] on button "Continue" at bounding box center [876, 332] width 83 height 36
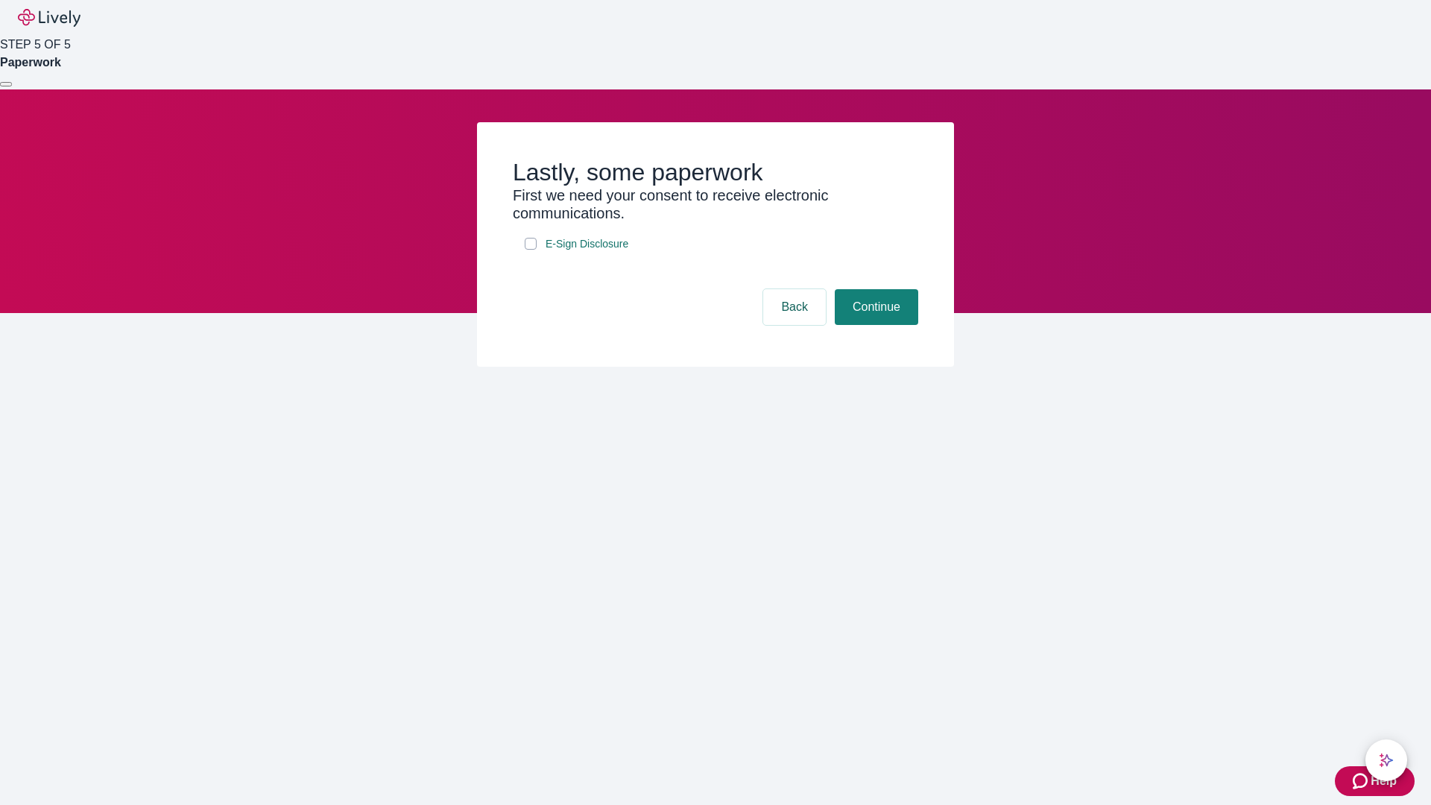
click at [531, 250] on input "E-Sign Disclosure" at bounding box center [531, 244] width 12 height 12
checkbox input "true"
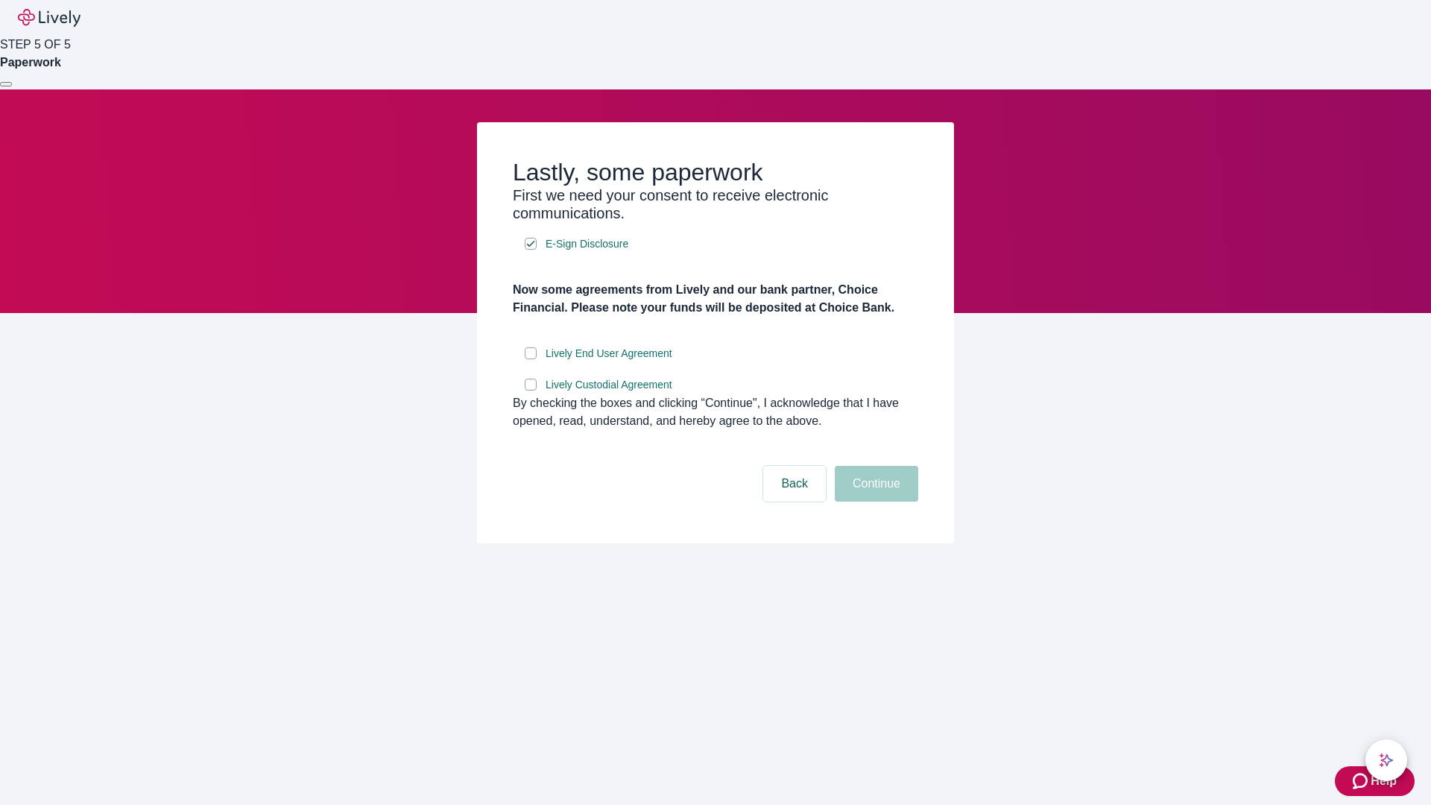
click at [531, 359] on input "Lively End User Agreement" at bounding box center [531, 353] width 12 height 12
checkbox input "true"
click at [531, 390] on input "Lively Custodial Agreement" at bounding box center [531, 385] width 12 height 12
checkbox input "true"
click at [874, 501] on button "Continue" at bounding box center [876, 484] width 83 height 36
